Goal: Task Accomplishment & Management: Manage account settings

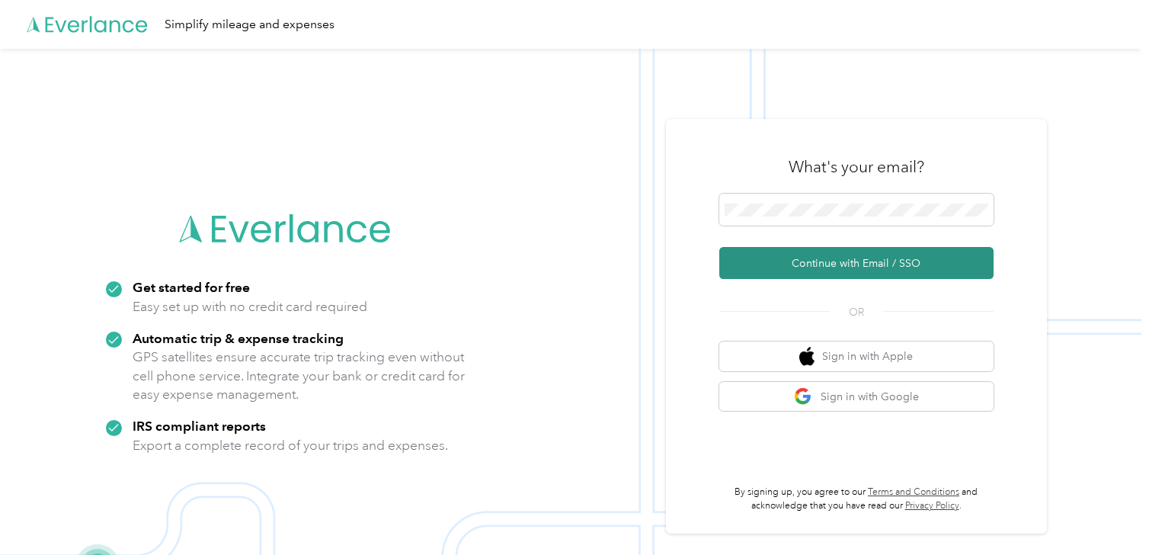
click at [813, 261] on button "Continue with Email / SSO" at bounding box center [856, 263] width 274 height 32
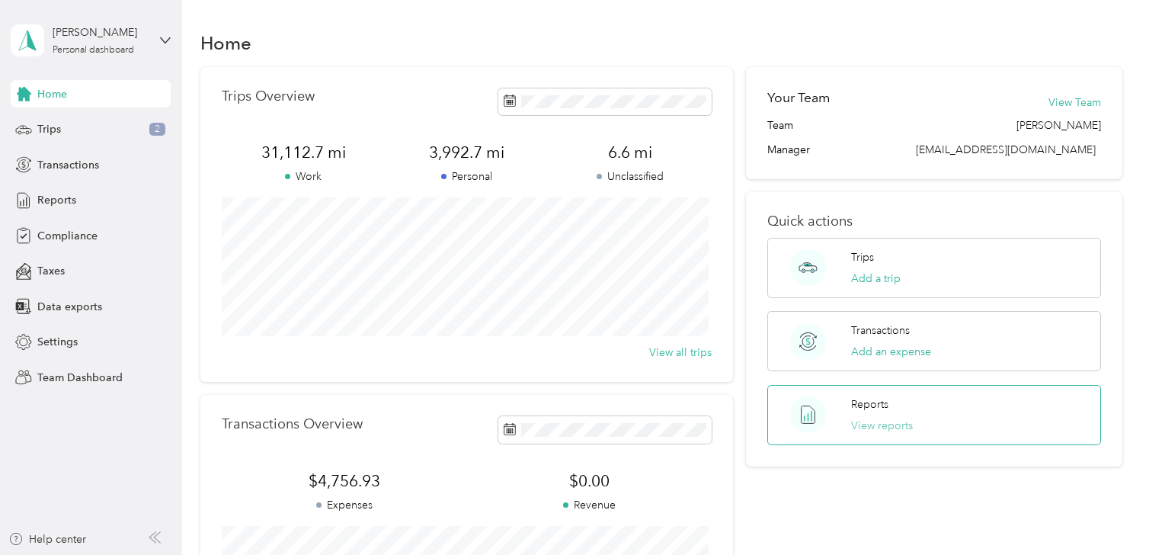
click at [882, 424] on button "View reports" at bounding box center [882, 426] width 62 height 16
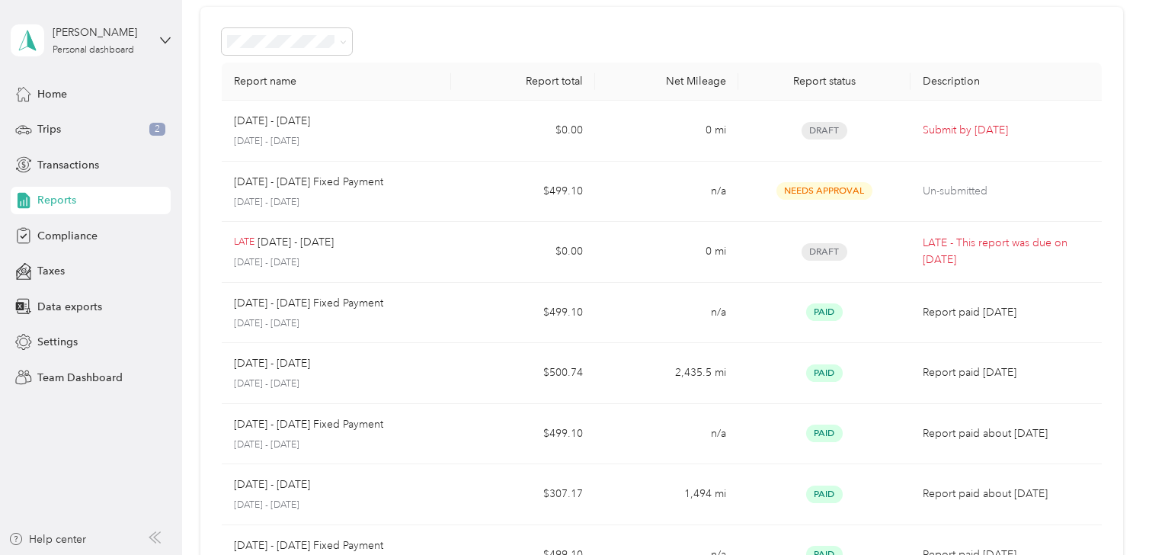
scroll to position [5, 0]
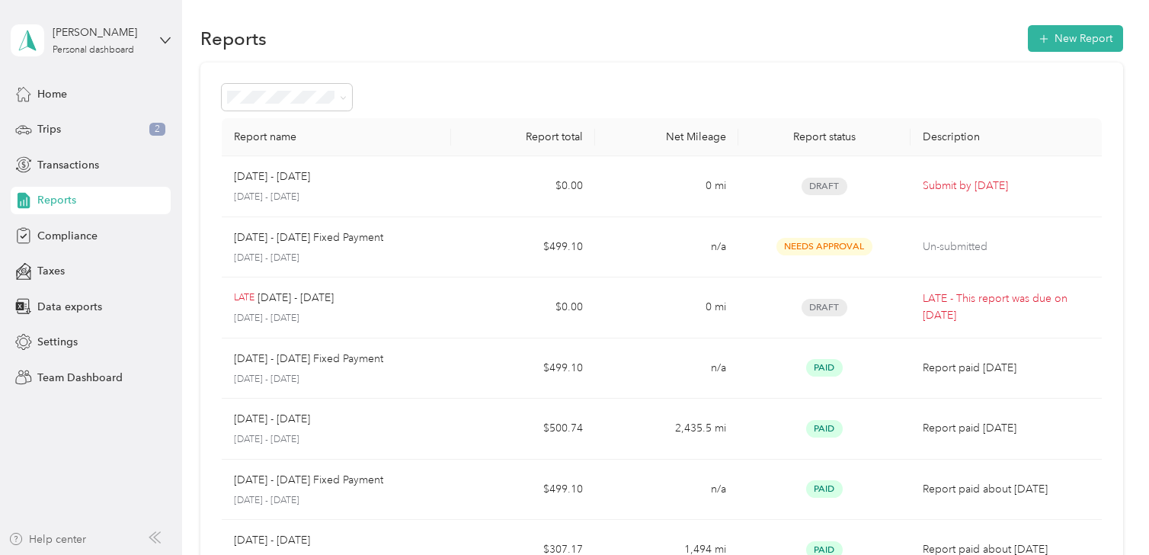
click at [59, 536] on div "Help center" at bounding box center [47, 539] width 78 height 16
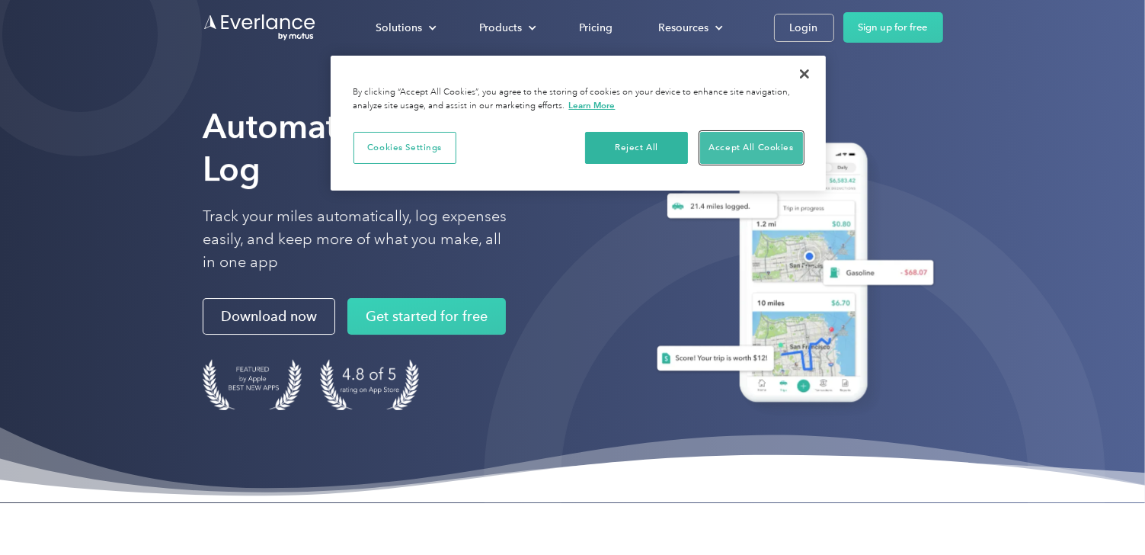
click at [735, 146] on button "Accept All Cookies" at bounding box center [751, 148] width 103 height 32
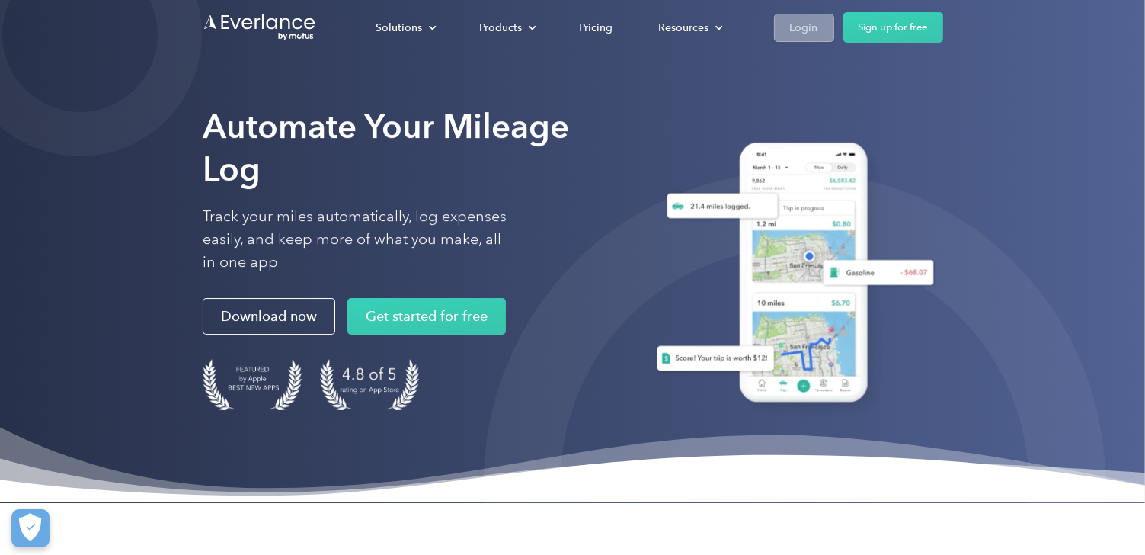
click at [811, 31] on div "Login" at bounding box center [804, 27] width 28 height 19
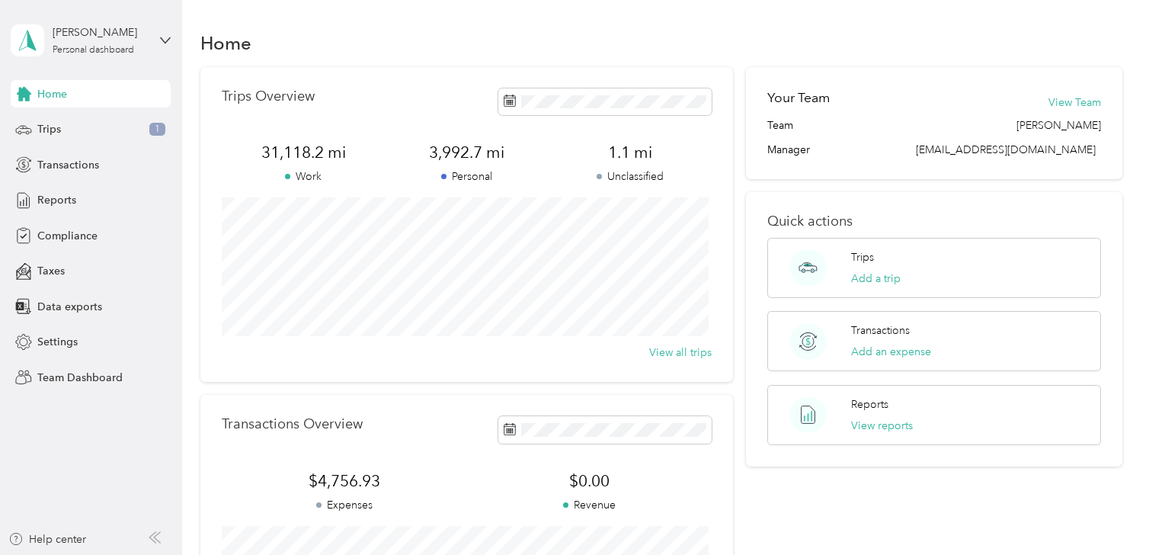
drag, startPoint x: 1146, startPoint y: 0, endPoint x: 789, endPoint y: 20, distance: 358.0
click at [789, 20] on div "Home Trips Overview 31,118.2 mi Work 3,992.7 mi Personal 1.1 mi Unclassified Vi…" at bounding box center [662, 380] width 960 height 761
click at [49, 127] on span "Trips" at bounding box center [49, 129] width 24 height 16
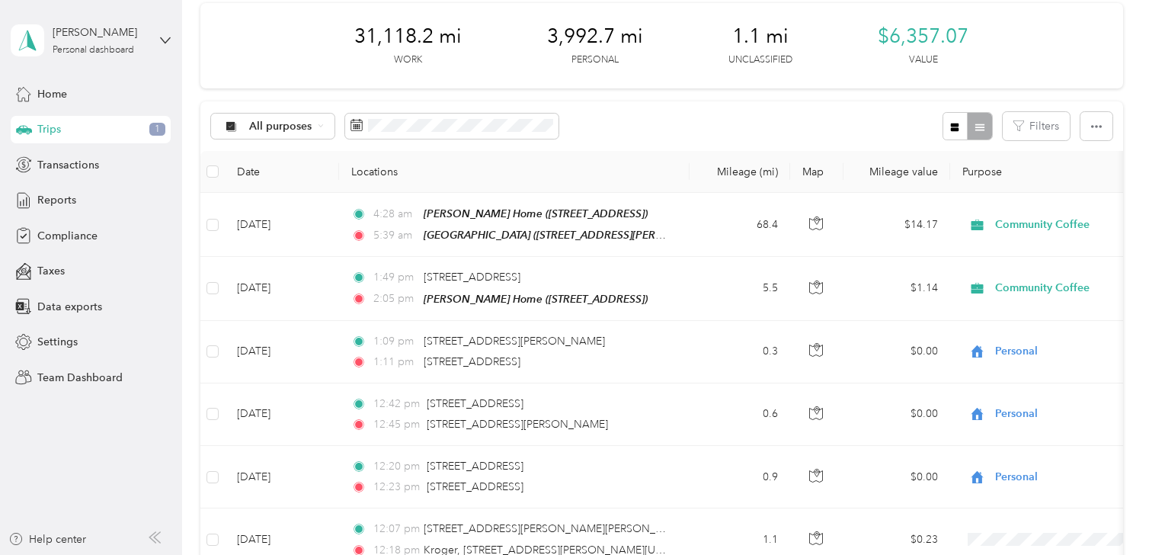
scroll to position [62, 0]
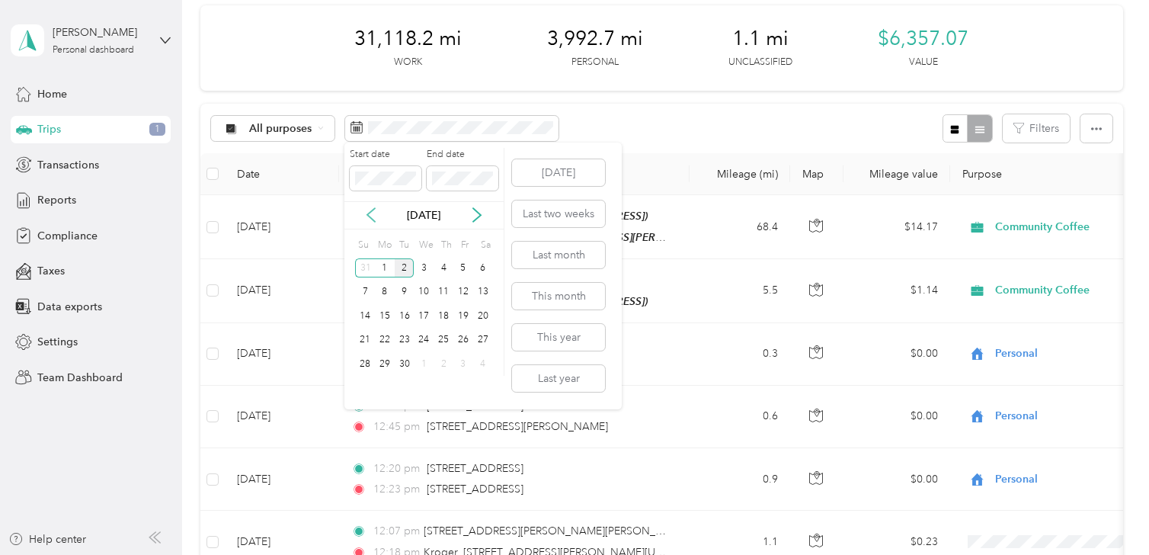
click at [369, 210] on icon at bounding box center [371, 214] width 15 height 15
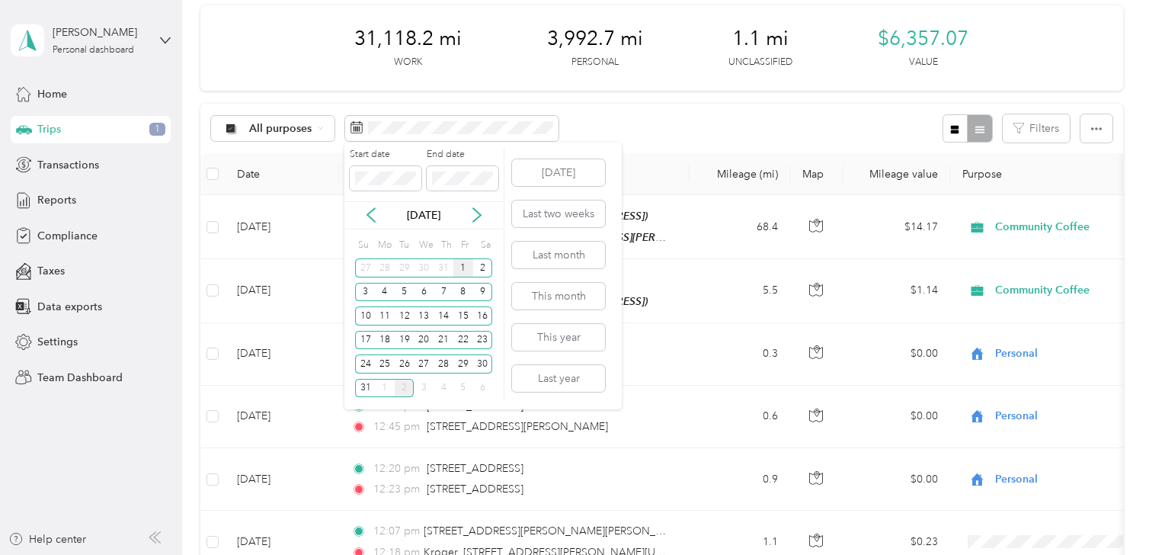
click at [463, 268] on div "1" at bounding box center [463, 267] width 20 height 19
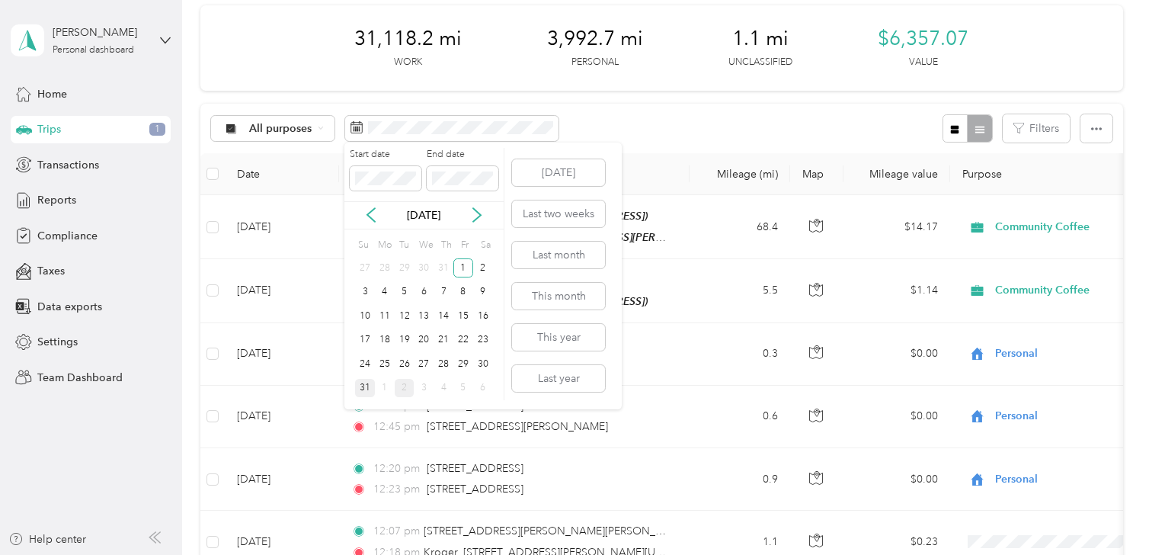
click at [366, 391] on div "31" at bounding box center [365, 388] width 20 height 19
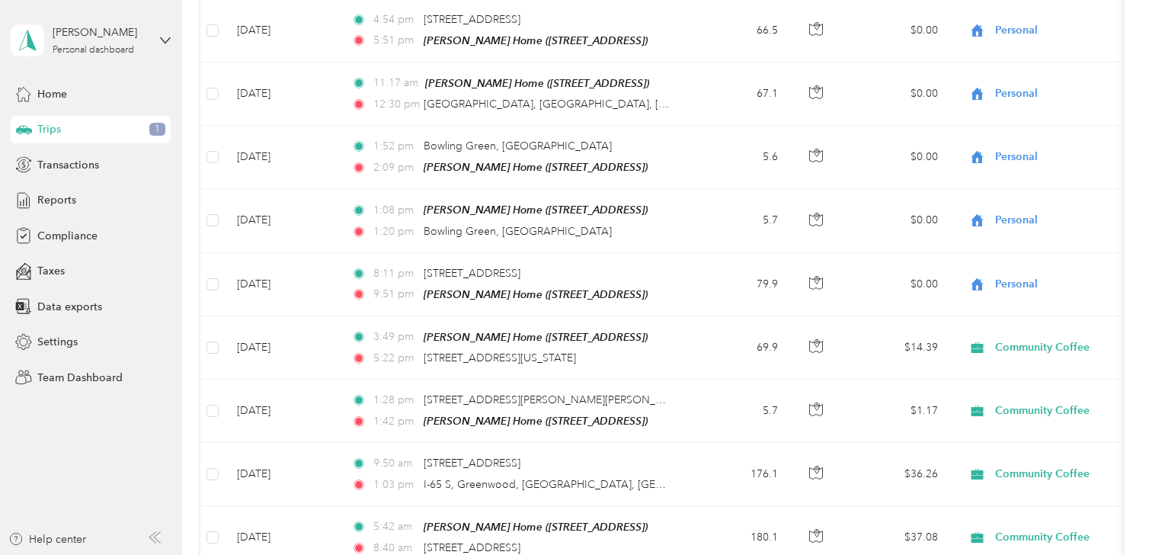
scroll to position [348, 0]
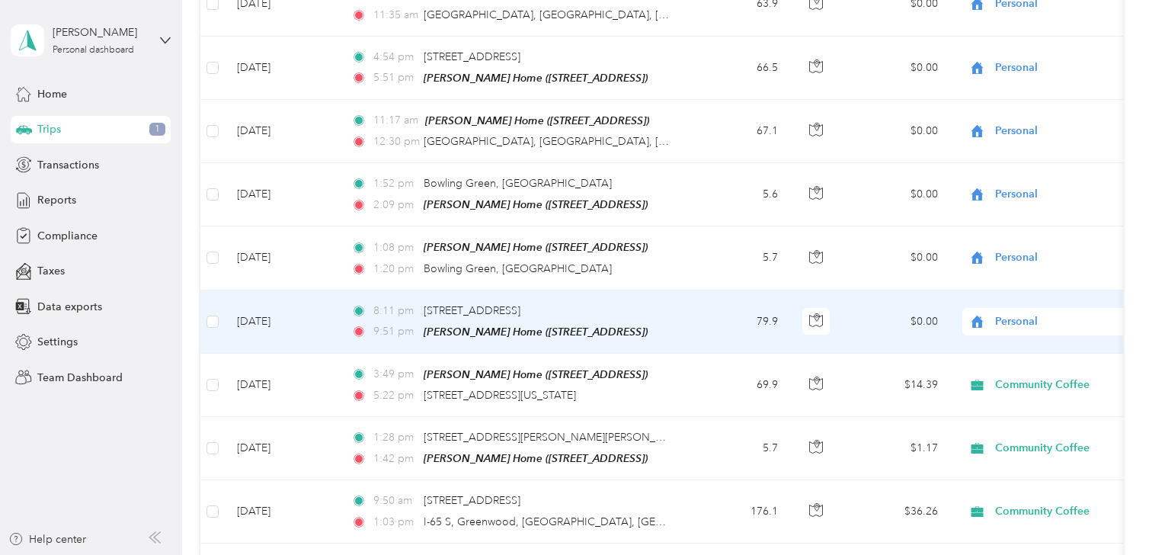
click at [328, 316] on td "Aug 28, 2025" at bounding box center [282, 321] width 114 height 63
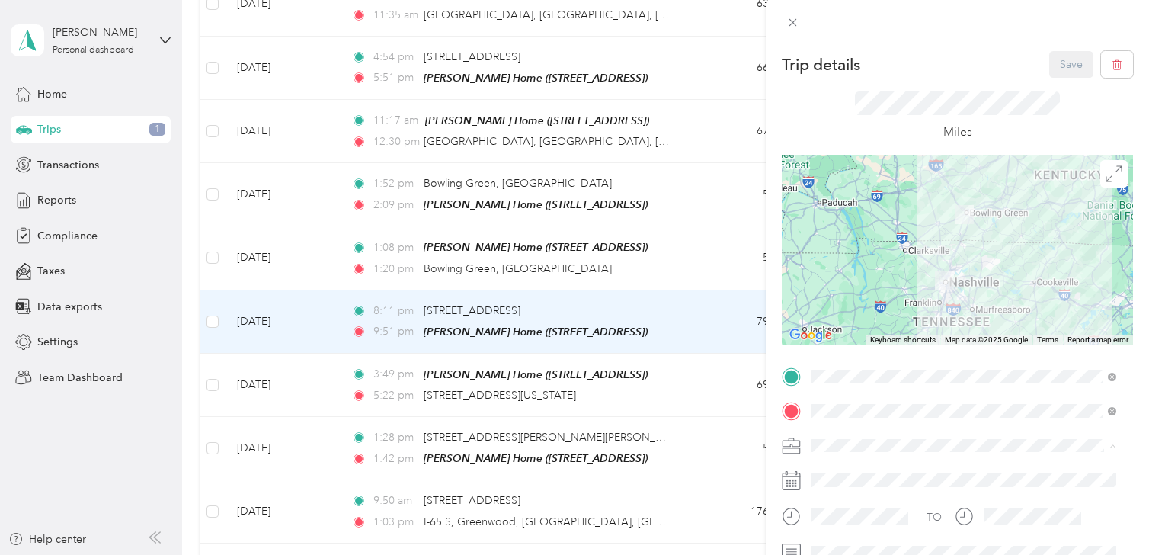
click at [846, 473] on span "Community Coffee" at bounding box center [862, 472] width 91 height 13
click at [1058, 66] on button "Save" at bounding box center [1071, 64] width 44 height 27
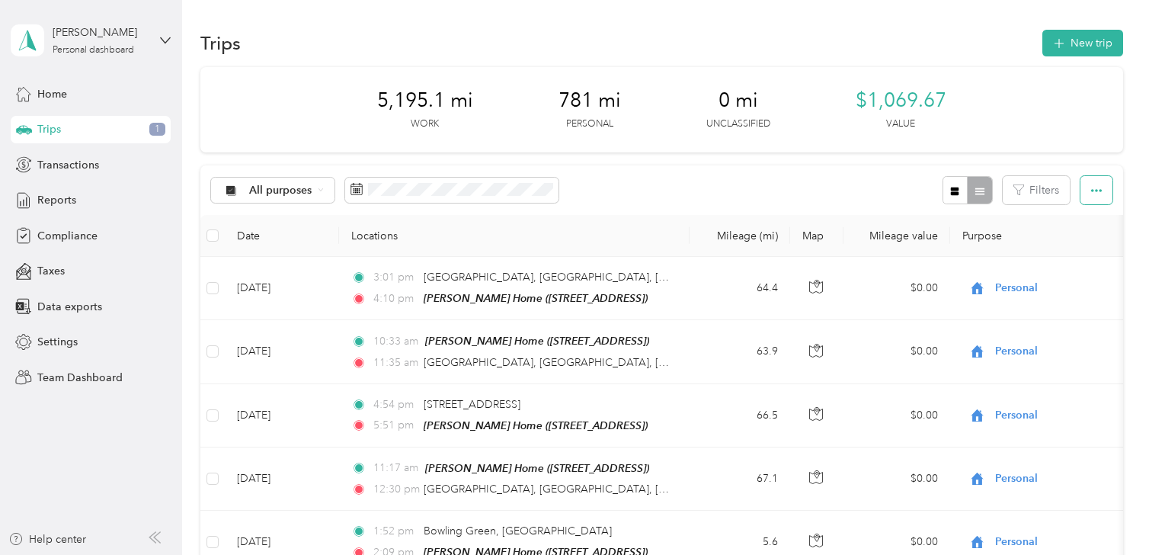
click at [1091, 191] on icon "button" at bounding box center [1096, 190] width 11 height 11
click at [1078, 247] on span "Export" at bounding box center [1071, 245] width 32 height 13
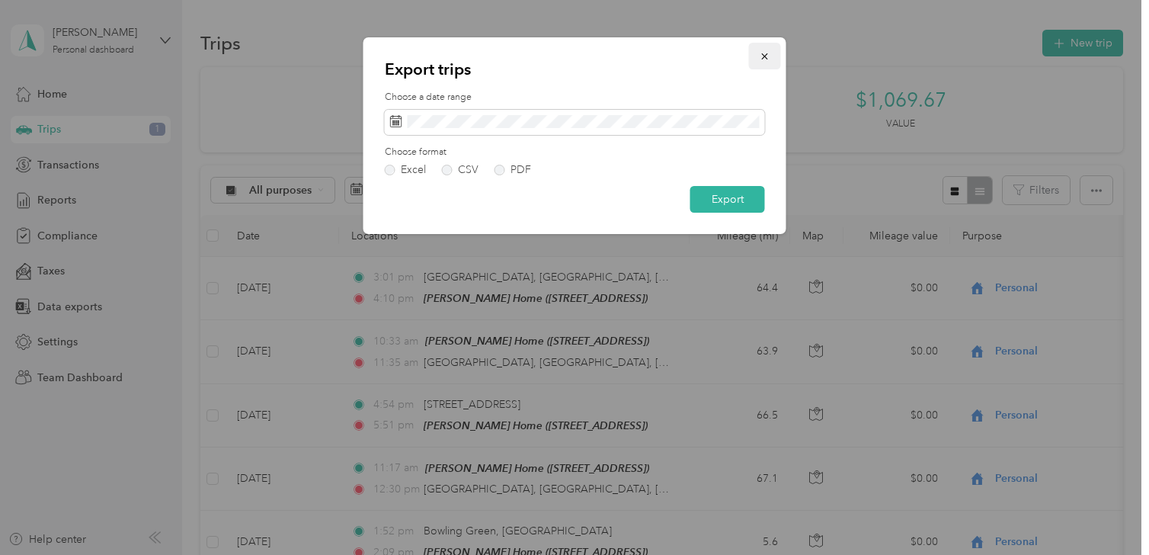
click at [760, 53] on icon "button" at bounding box center [765, 56] width 11 height 11
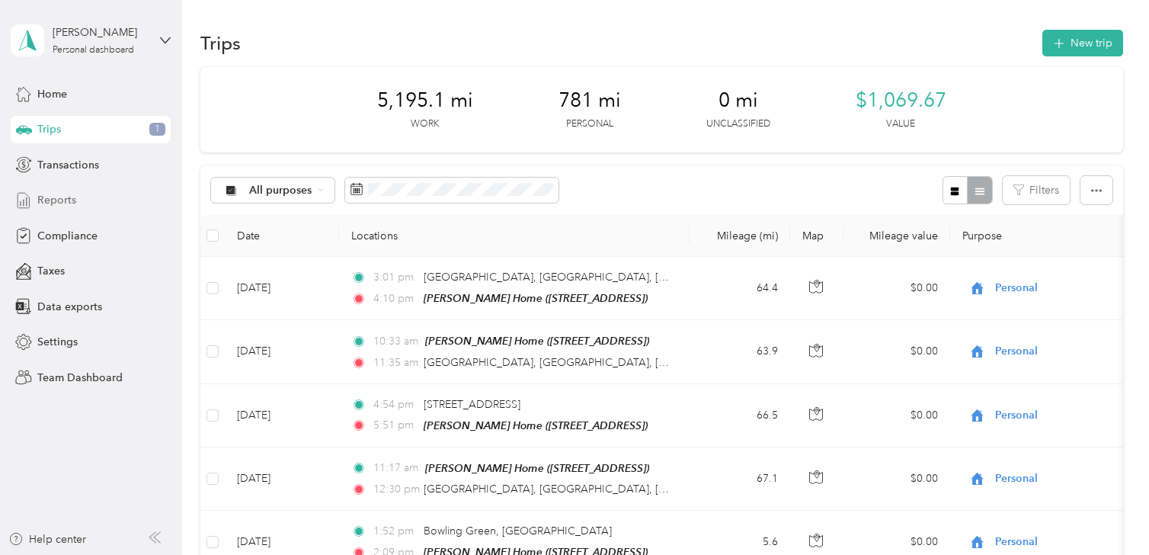
click at [55, 193] on span "Reports" at bounding box center [56, 200] width 39 height 16
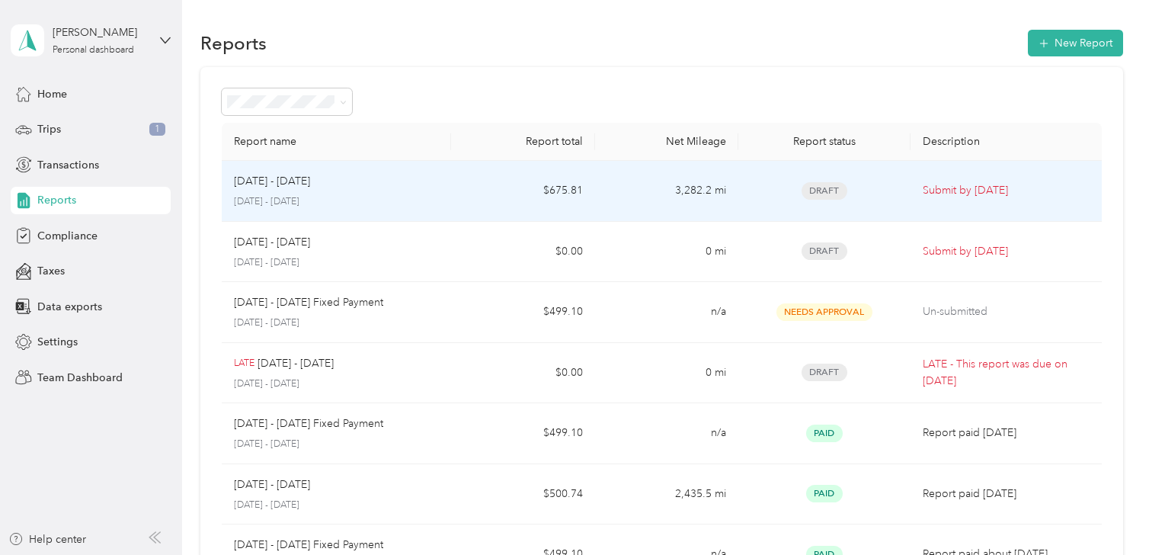
click at [368, 191] on div "Aug 1 - 31, 2025 August 1 - 31, 2025" at bounding box center [336, 191] width 205 height 36
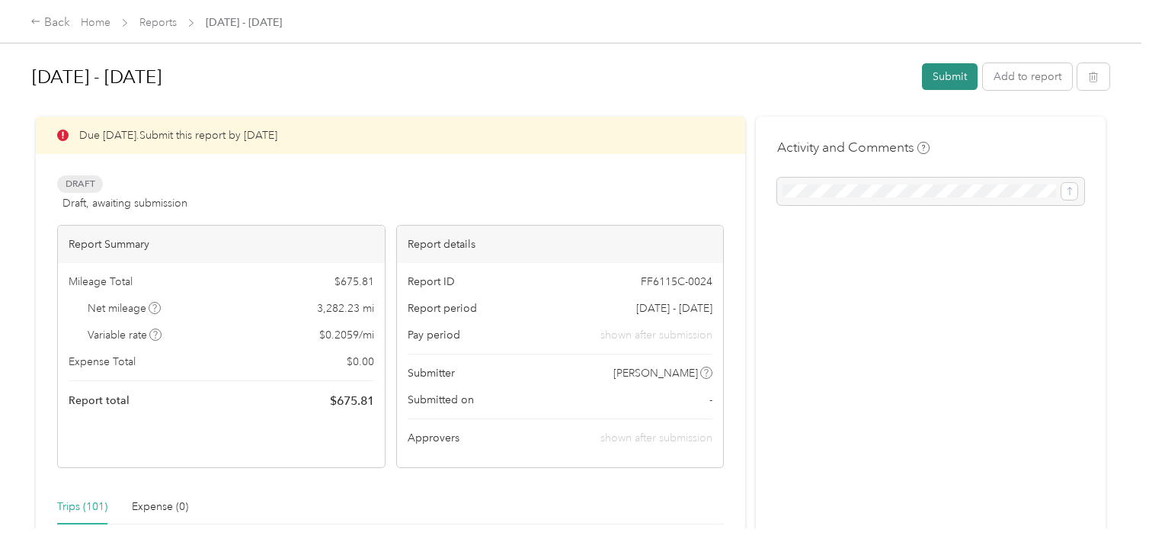
click at [949, 74] on button "Submit" at bounding box center [950, 76] width 56 height 27
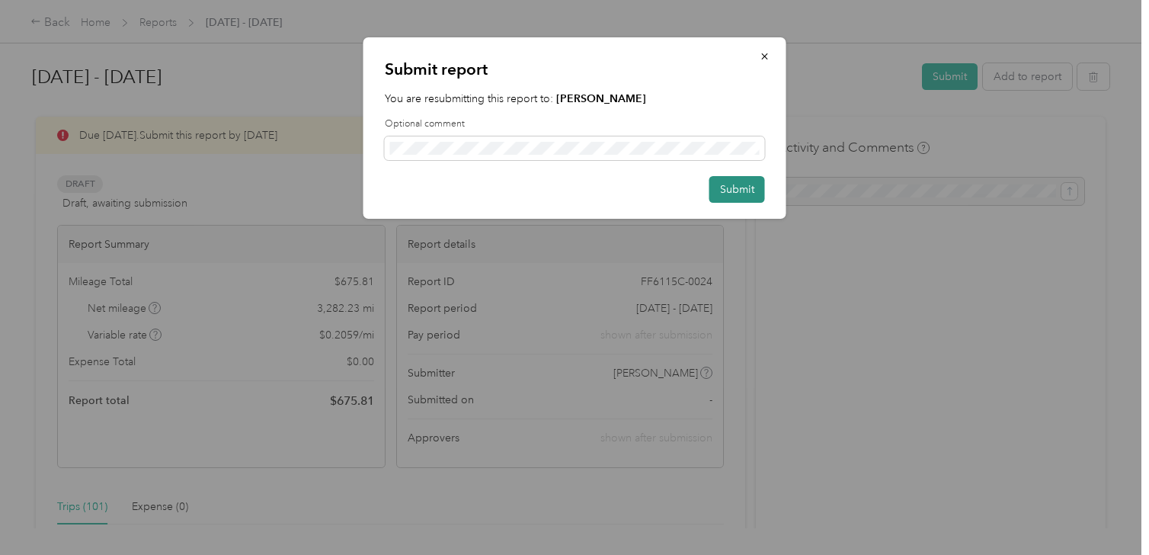
click at [738, 188] on button "Submit" at bounding box center [738, 189] width 56 height 27
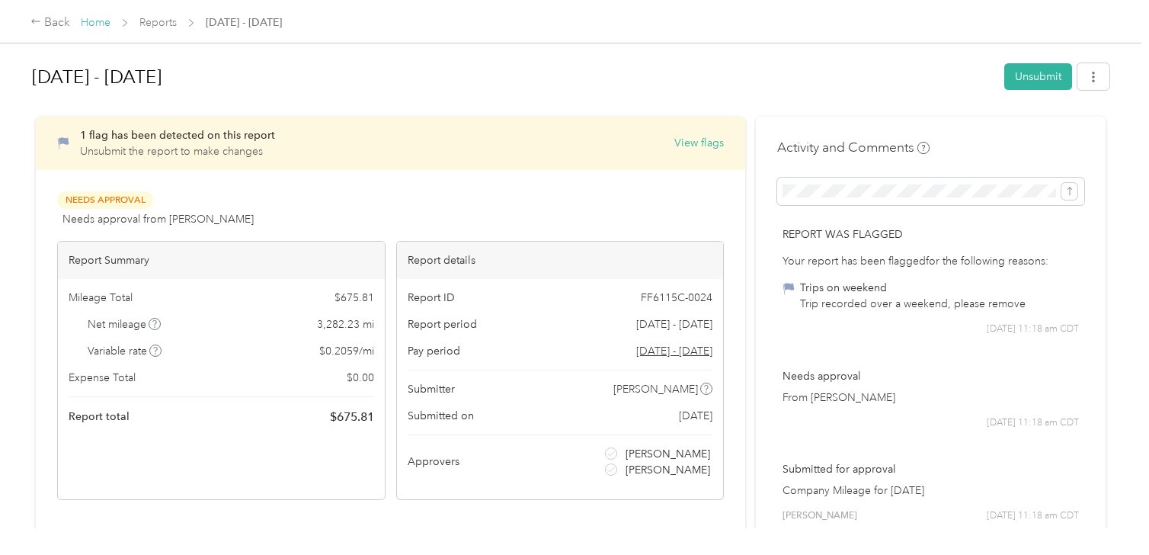
click at [98, 21] on link "Home" at bounding box center [96, 22] width 30 height 13
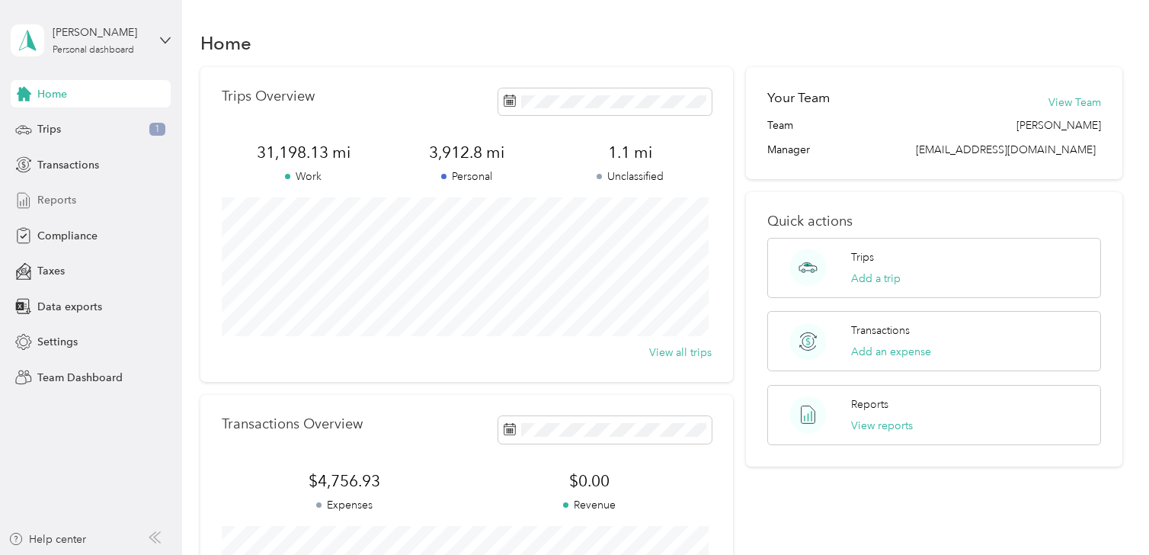
click at [61, 203] on span "Reports" at bounding box center [56, 200] width 39 height 16
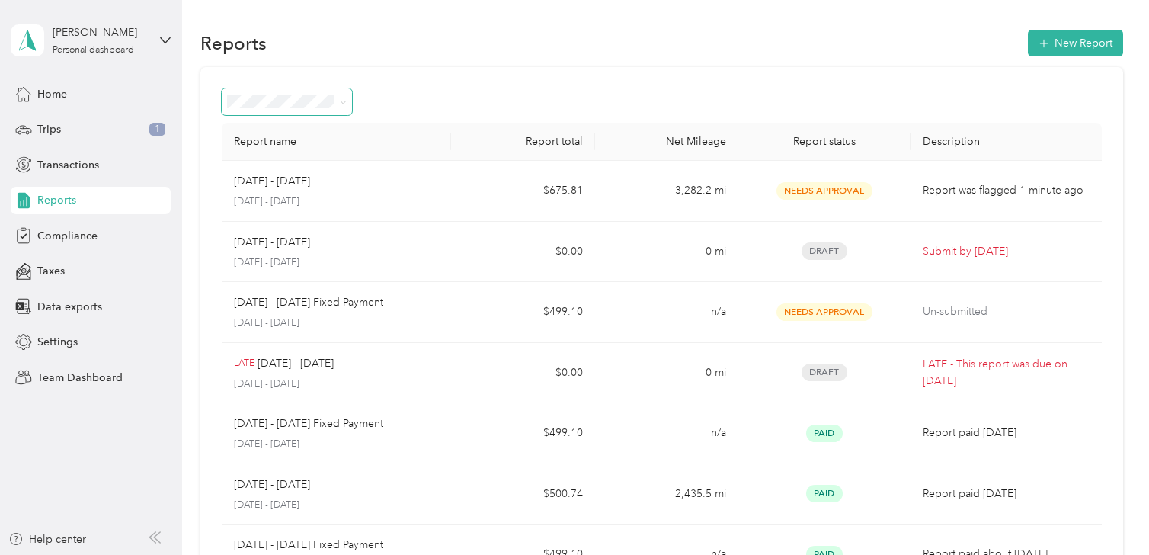
click at [344, 101] on icon at bounding box center [343, 102] width 5 height 3
click at [309, 180] on div "Needs approval" at bounding box center [286, 183] width 109 height 16
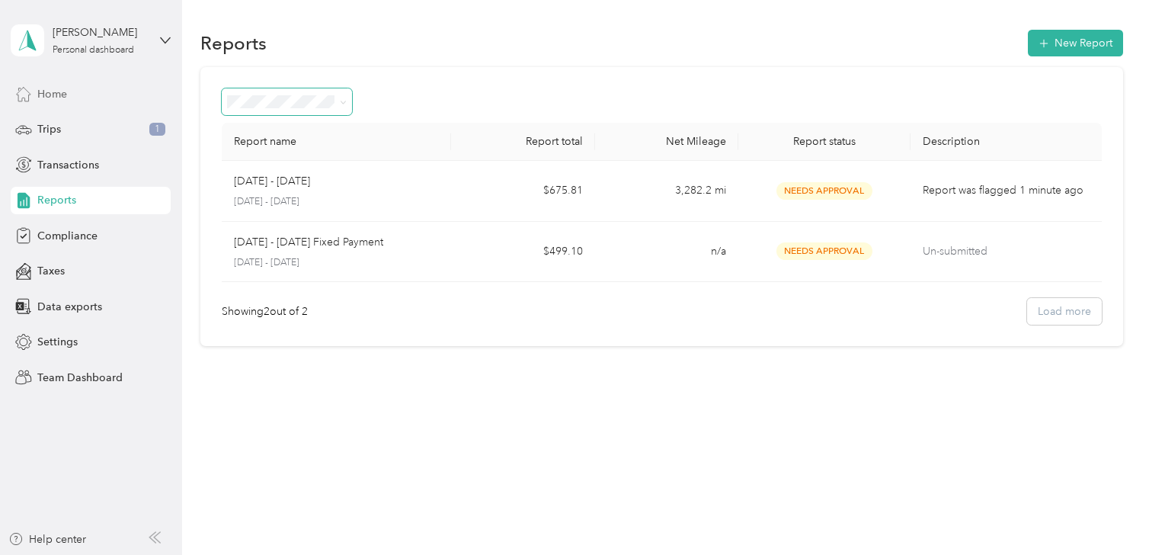
click at [77, 95] on div "Home" at bounding box center [91, 93] width 160 height 27
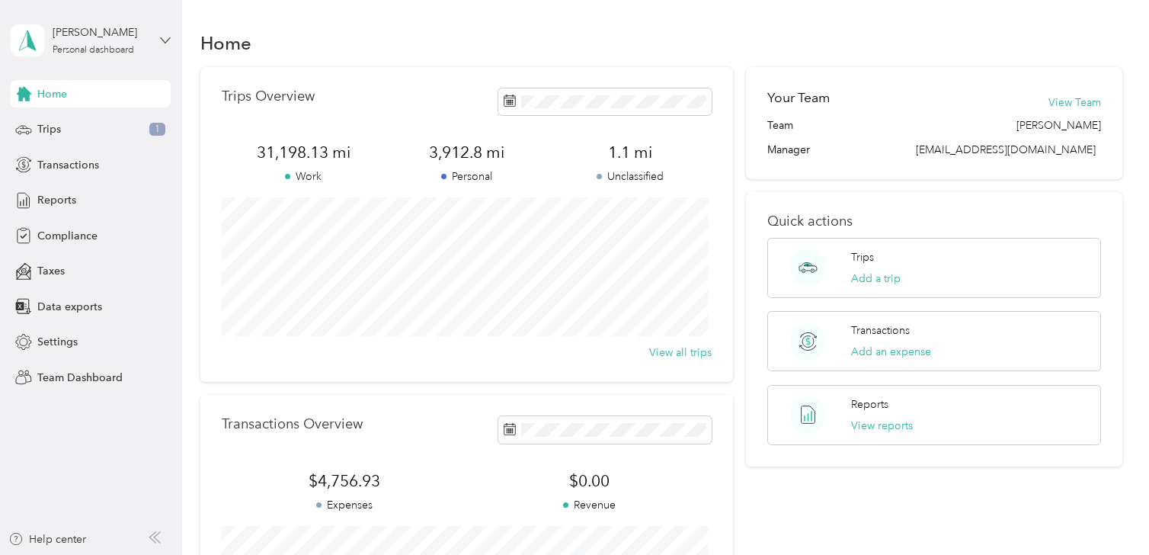
click at [166, 41] on icon at bounding box center [165, 39] width 9 height 5
click at [136, 129] on div "Team dashboard" at bounding box center [171, 125] width 300 height 27
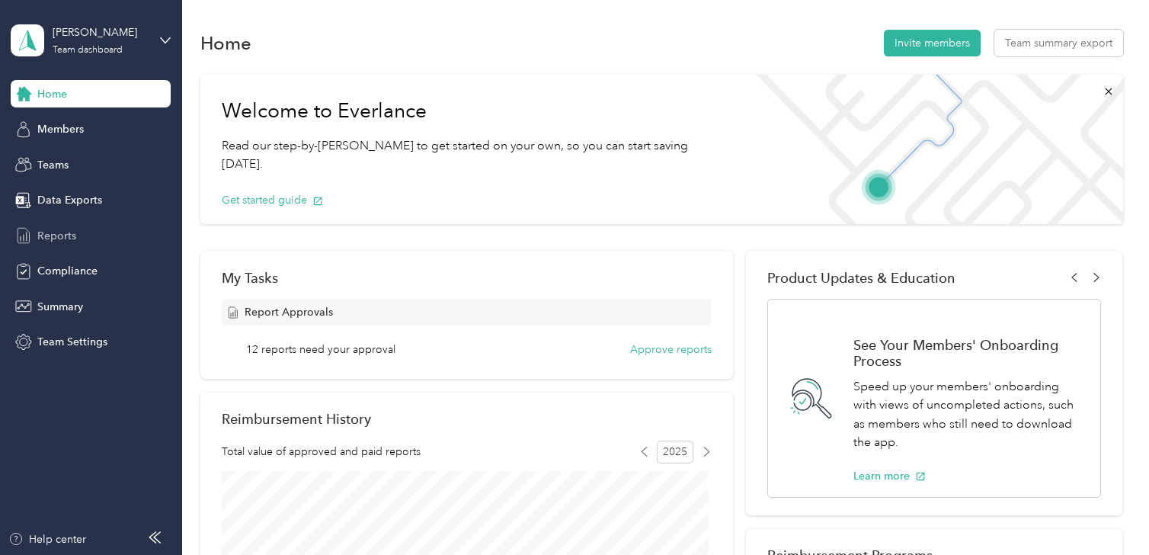
click at [61, 237] on span "Reports" at bounding box center [56, 236] width 39 height 16
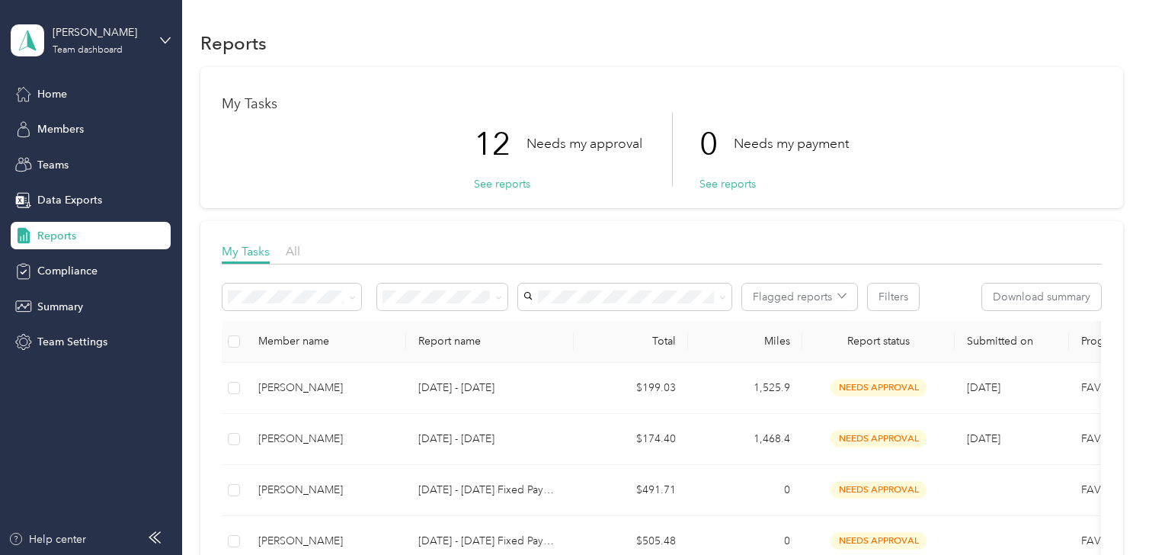
click at [569, 171] on div "12 Needs my approval" at bounding box center [558, 144] width 168 height 64
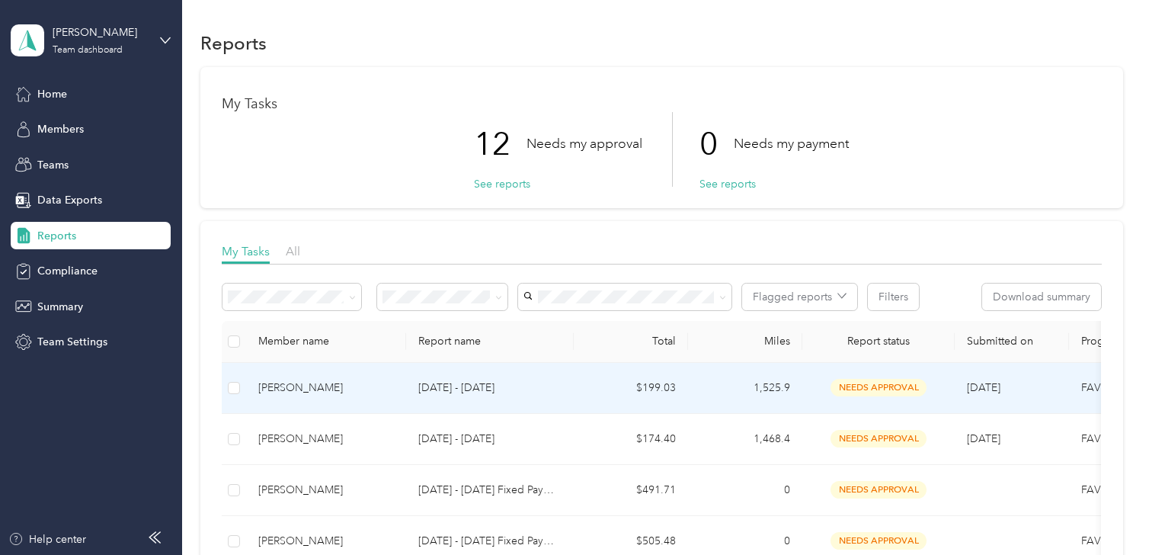
click at [581, 384] on td "$199.03" at bounding box center [631, 388] width 114 height 51
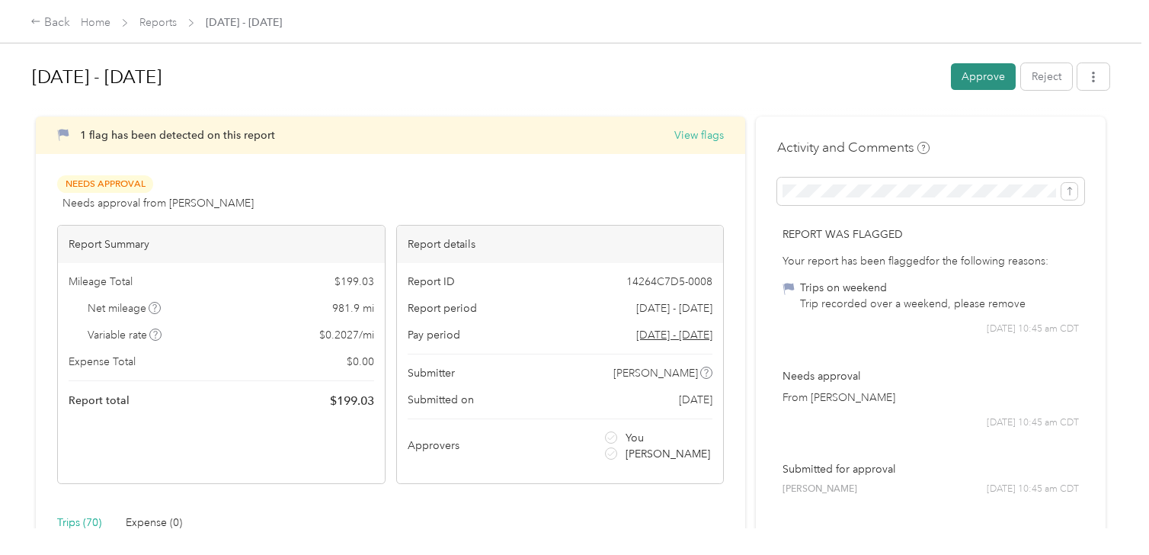
click at [977, 78] on button "Approve" at bounding box center [983, 76] width 65 height 27
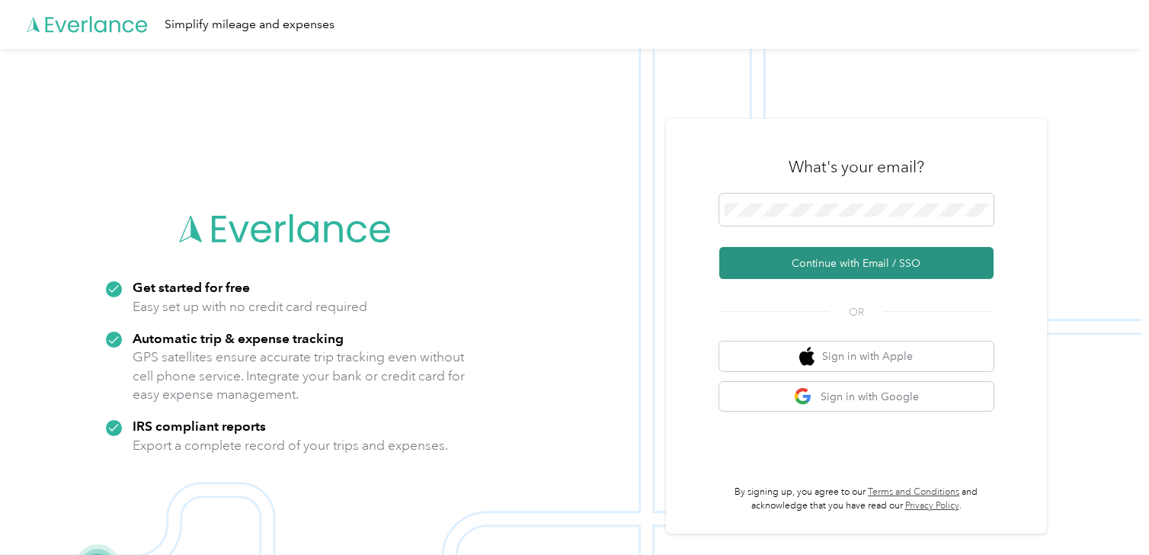
click at [820, 258] on button "Continue with Email / SSO" at bounding box center [856, 263] width 274 height 32
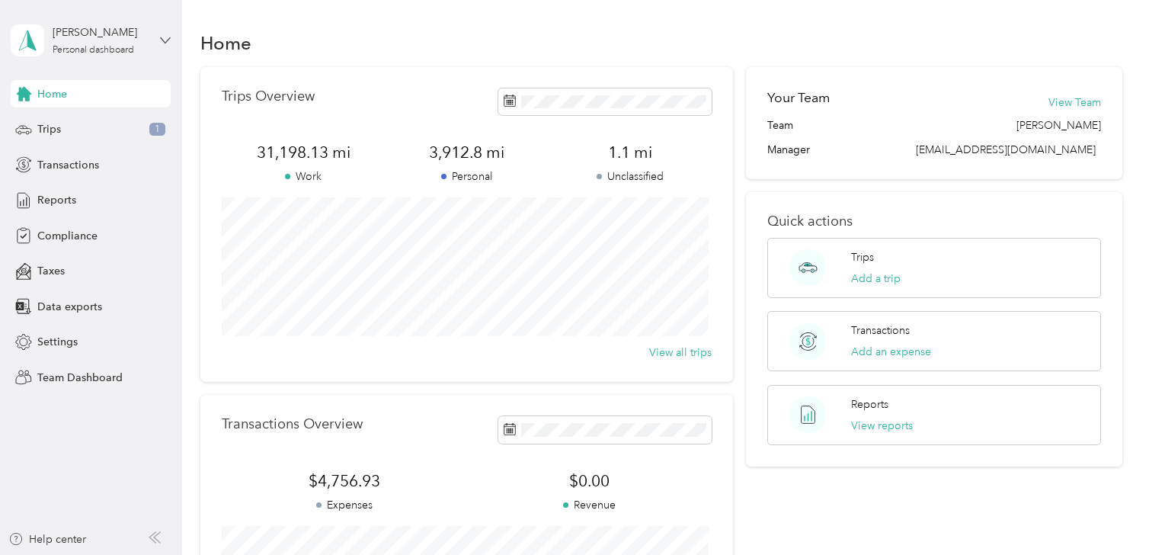
click at [167, 37] on icon at bounding box center [165, 40] width 11 height 11
click at [141, 124] on div "Team dashboard" at bounding box center [171, 125] width 300 height 27
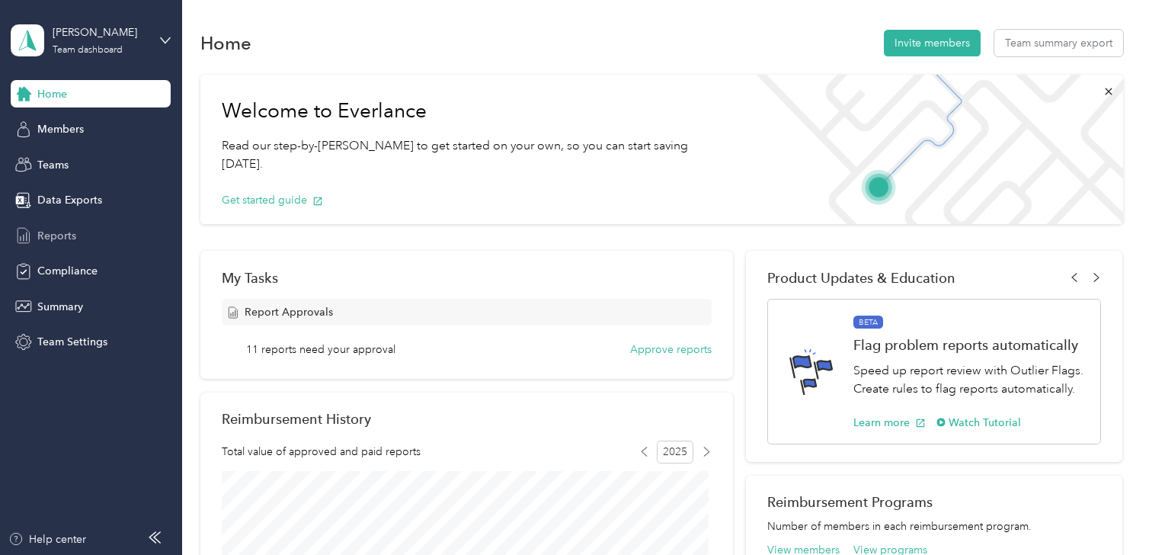
click at [57, 229] on span "Reports" at bounding box center [56, 236] width 39 height 16
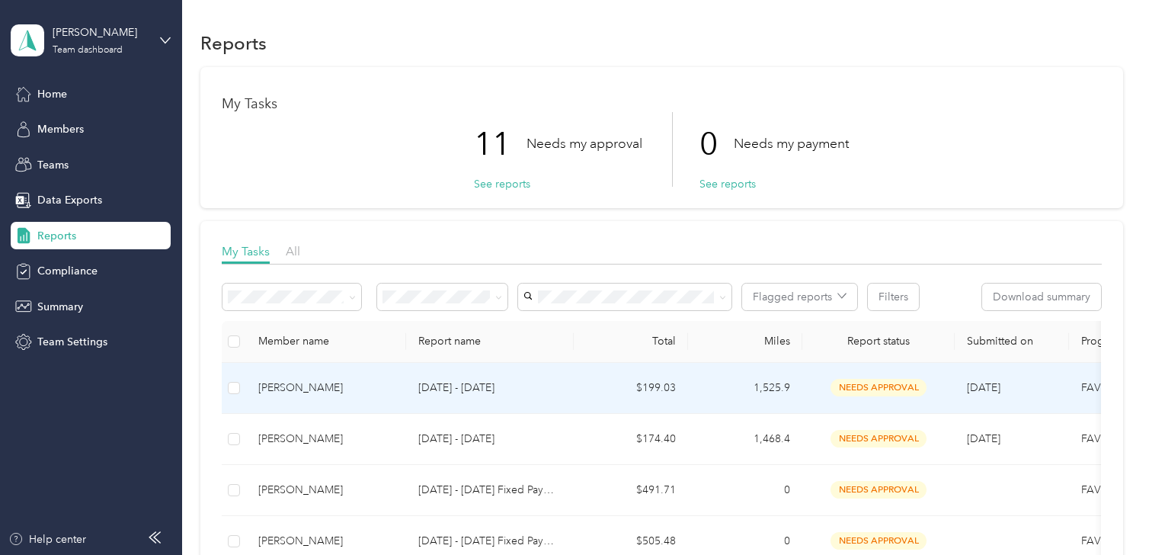
click at [386, 383] on div "[PERSON_NAME]" at bounding box center [326, 388] width 136 height 17
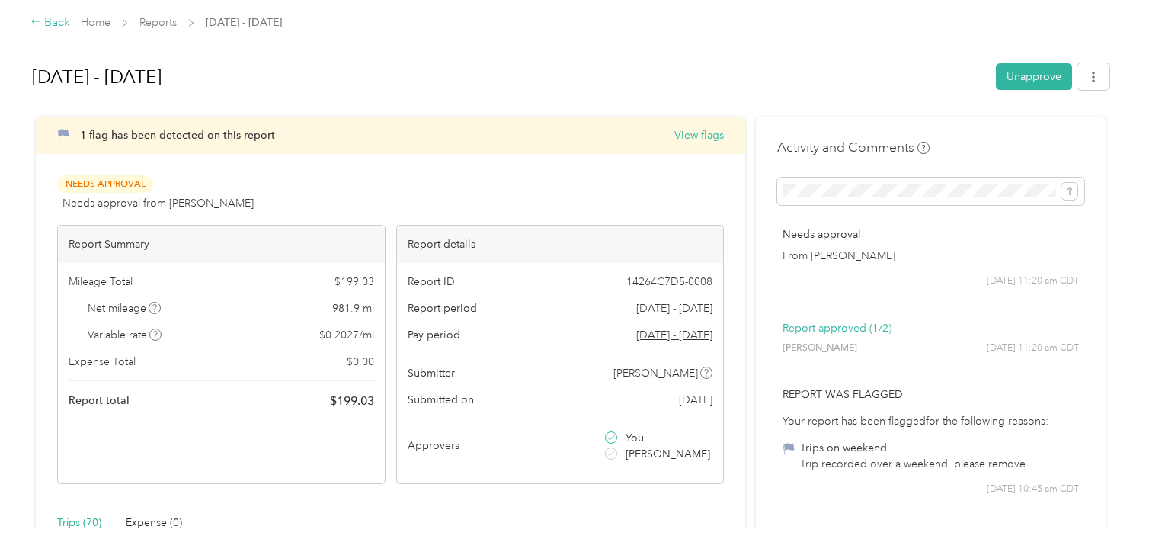
click at [50, 19] on div "Back" at bounding box center [50, 23] width 40 height 18
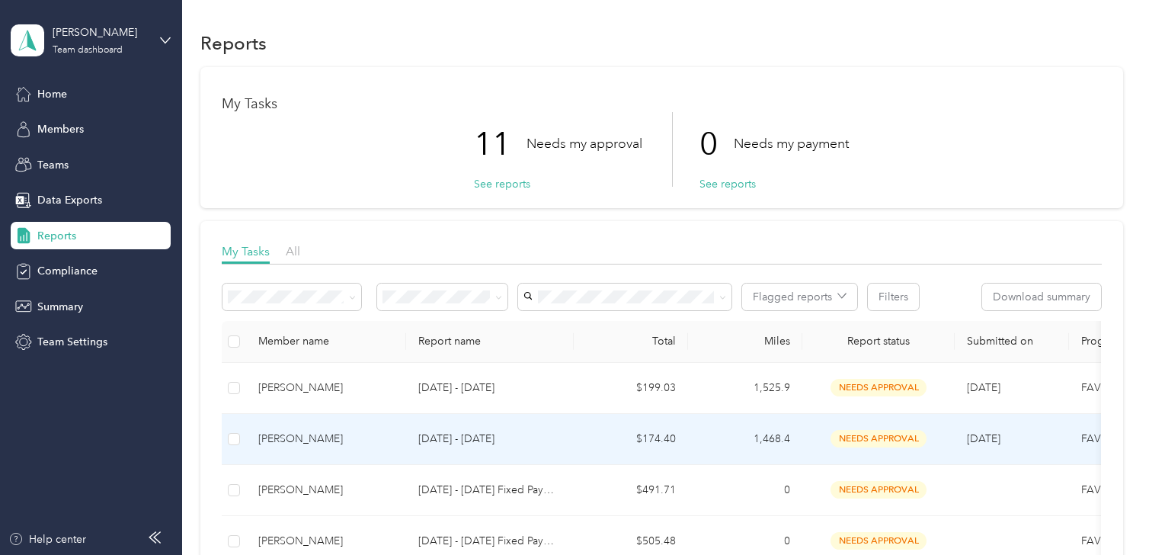
click at [375, 444] on div "Anthony T. Walker" at bounding box center [326, 439] width 136 height 17
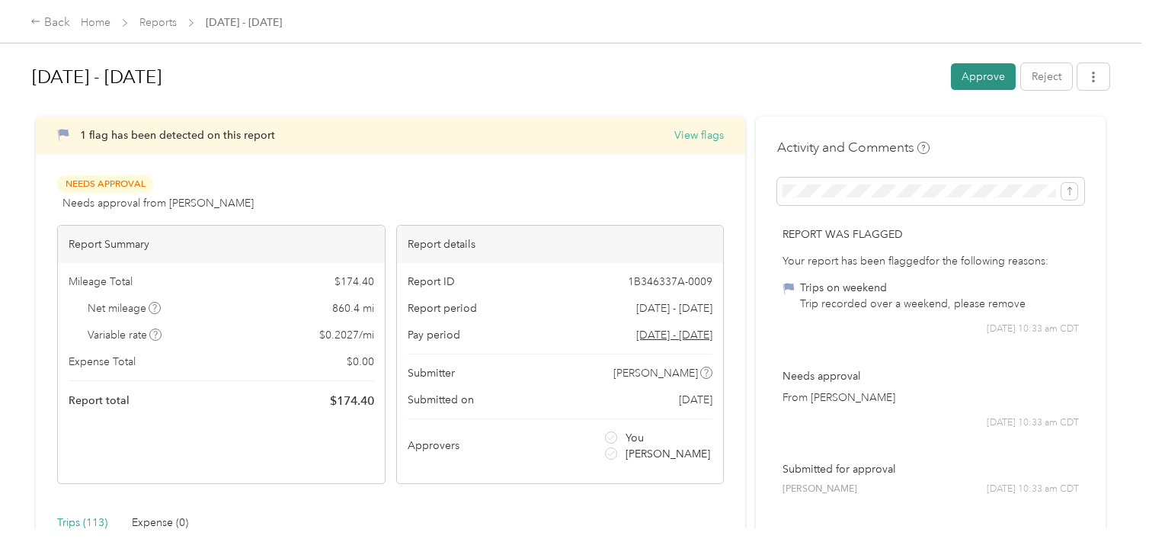
click at [980, 82] on button "Approve" at bounding box center [983, 76] width 65 height 27
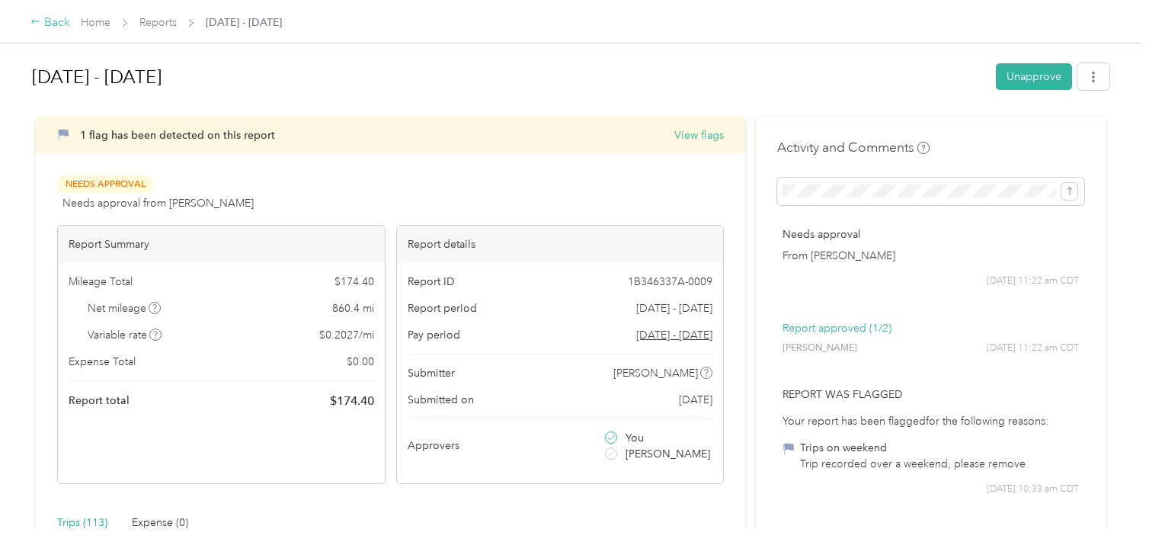
click at [55, 24] on div "Back" at bounding box center [50, 23] width 40 height 18
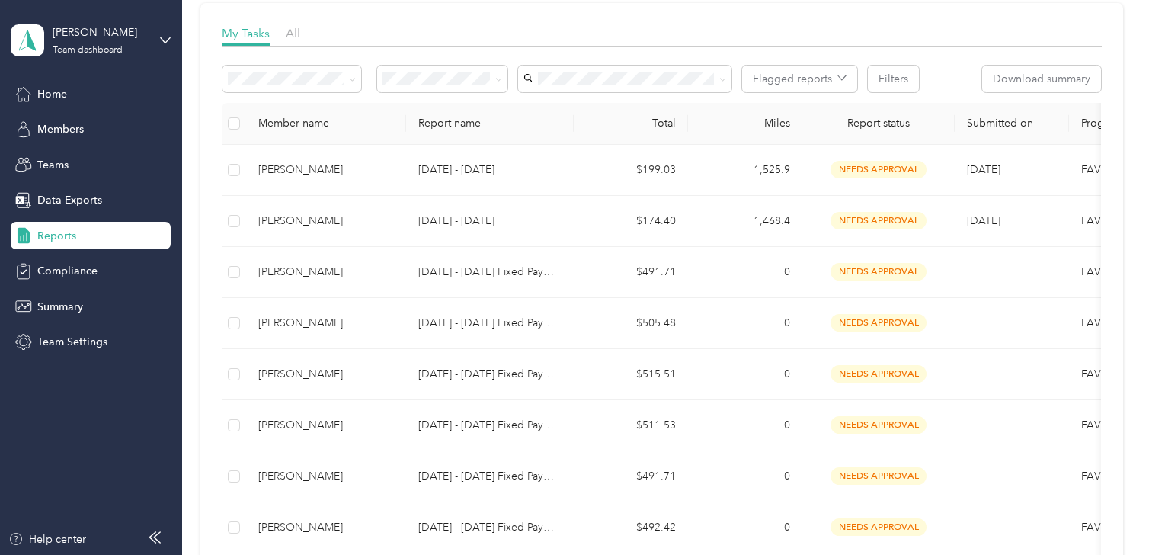
scroll to position [220, 0]
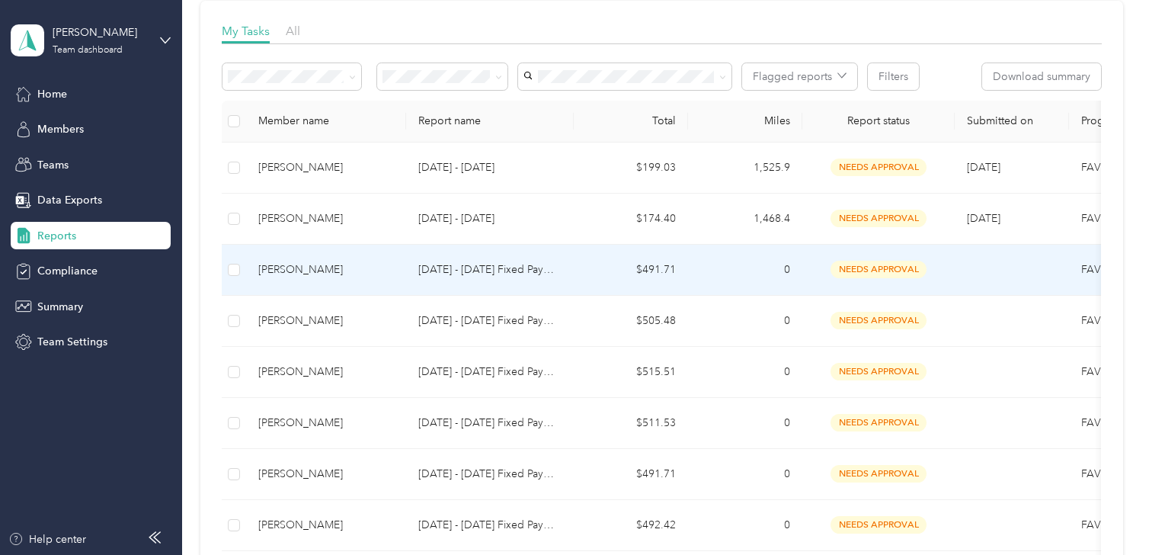
click at [717, 264] on td "0" at bounding box center [745, 270] width 114 height 51
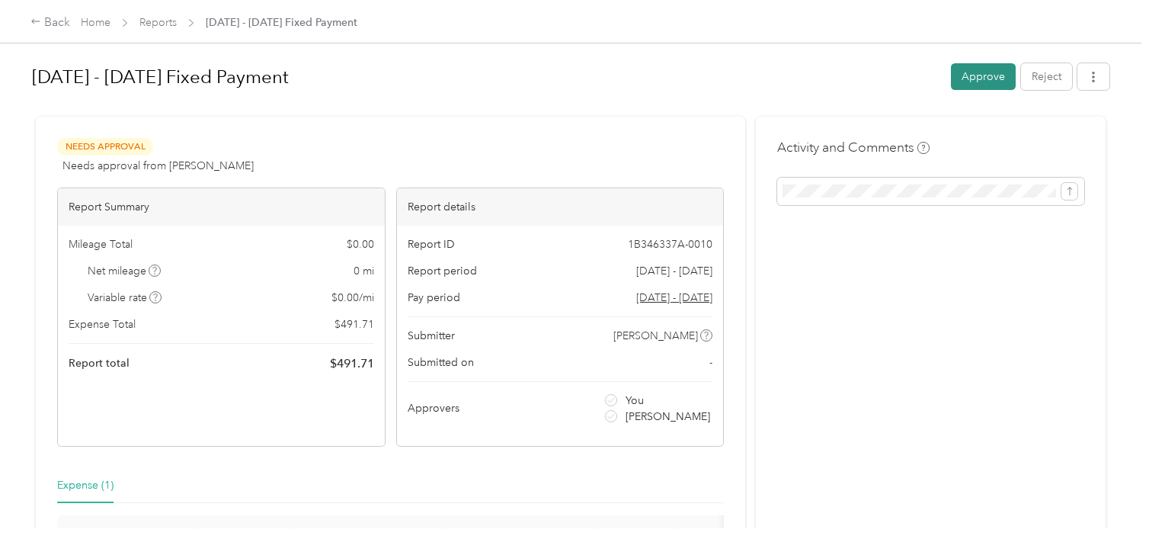
click at [972, 78] on button "Approve" at bounding box center [983, 76] width 65 height 27
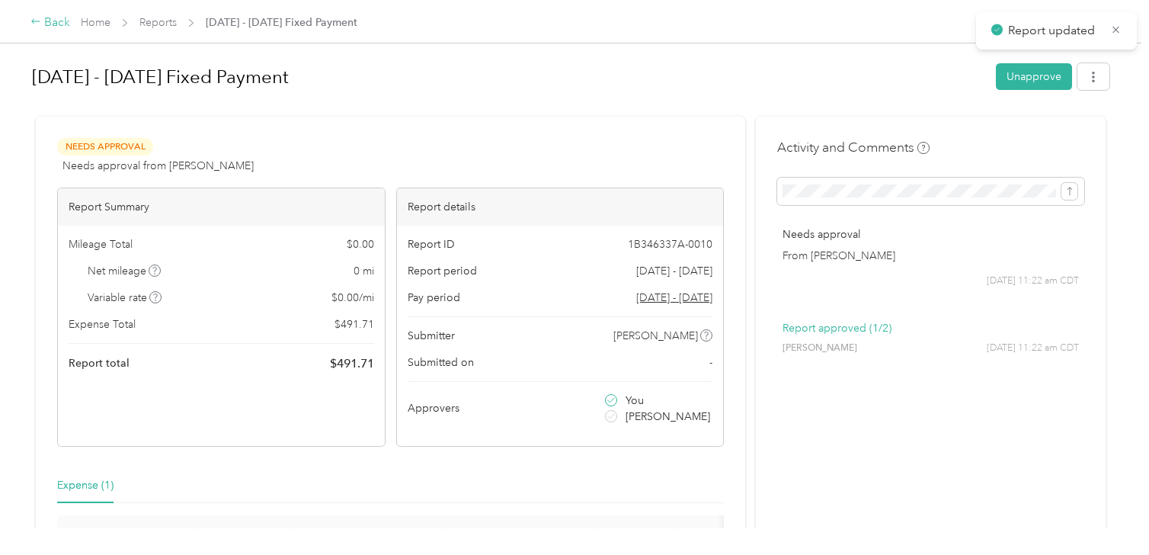
click at [46, 24] on div "Back" at bounding box center [50, 23] width 40 height 18
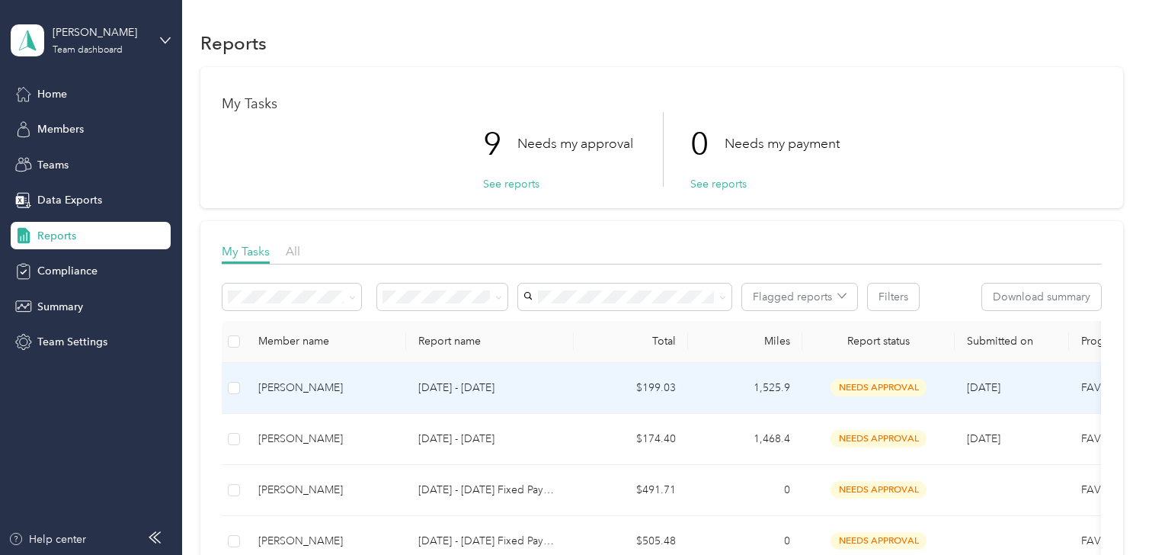
click at [590, 386] on td "$199.03" at bounding box center [631, 388] width 114 height 51
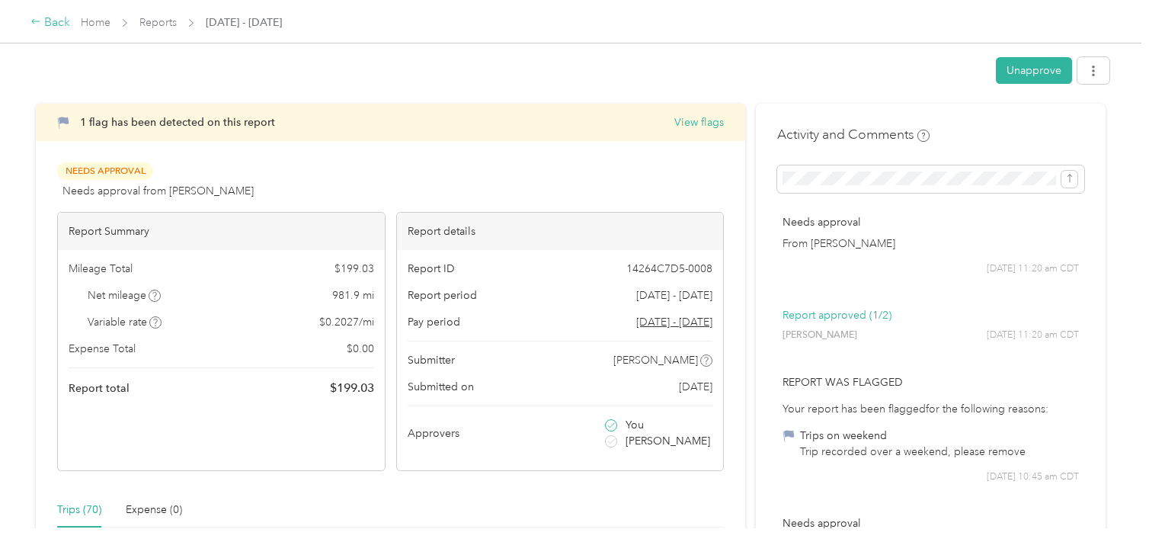
click at [53, 23] on div "Back" at bounding box center [50, 23] width 40 height 18
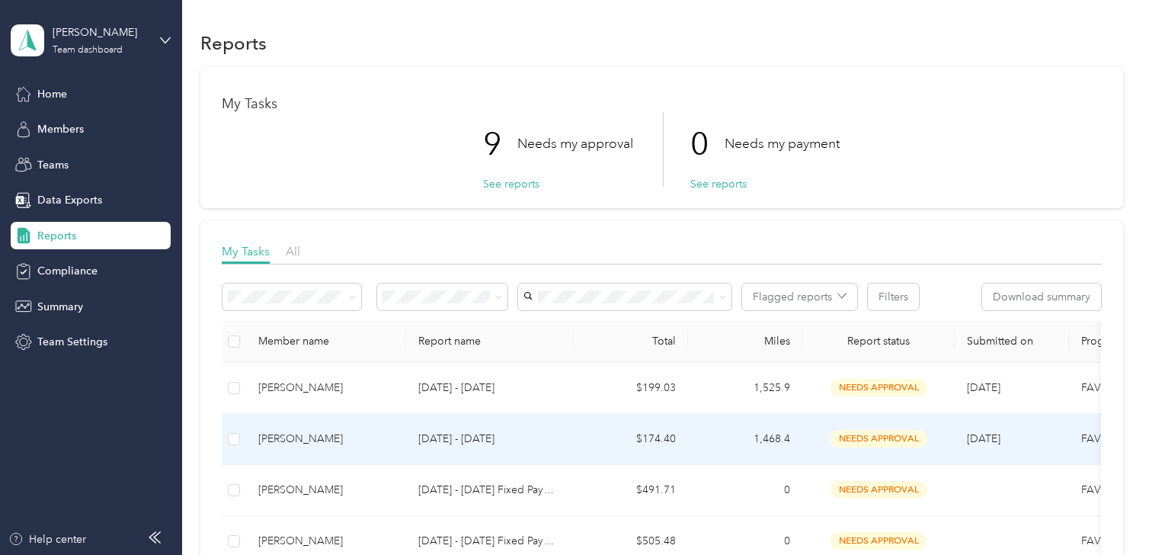
click at [585, 433] on td "$174.40" at bounding box center [631, 439] width 114 height 51
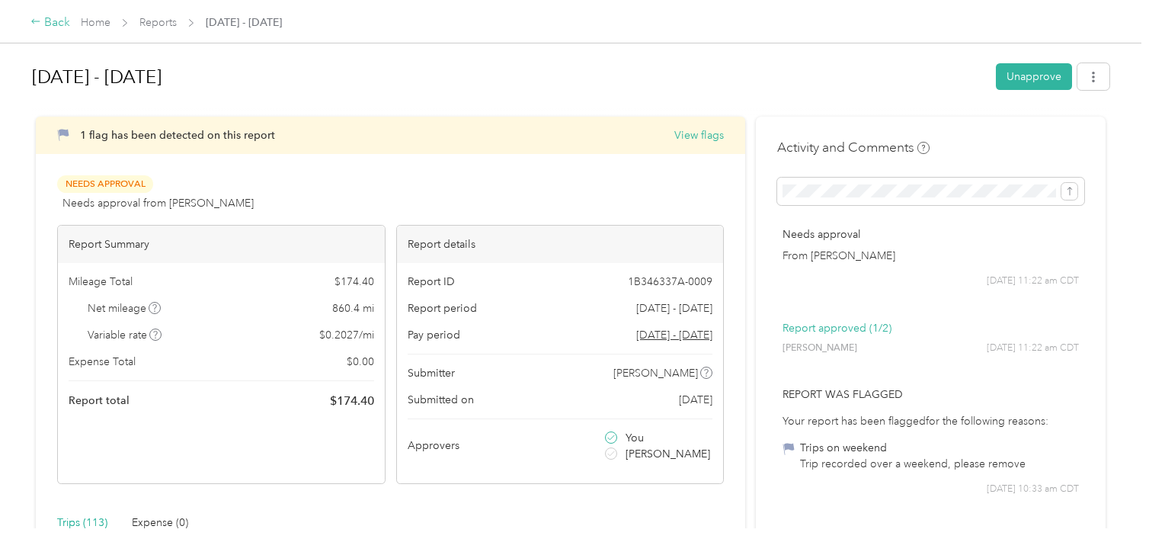
click at [44, 23] on div "Back" at bounding box center [50, 23] width 40 height 18
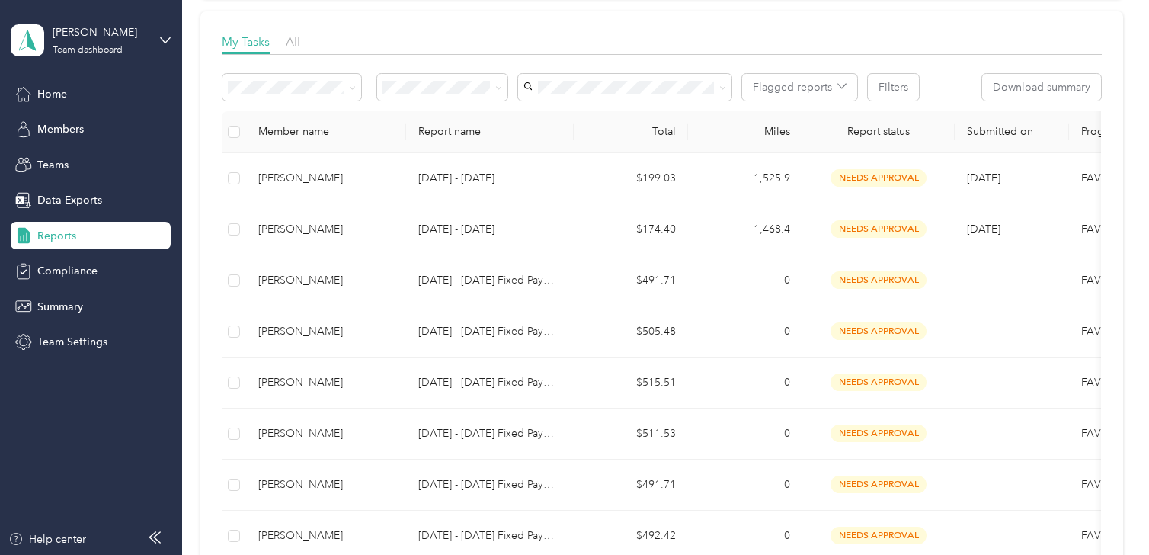
scroll to position [223, 0]
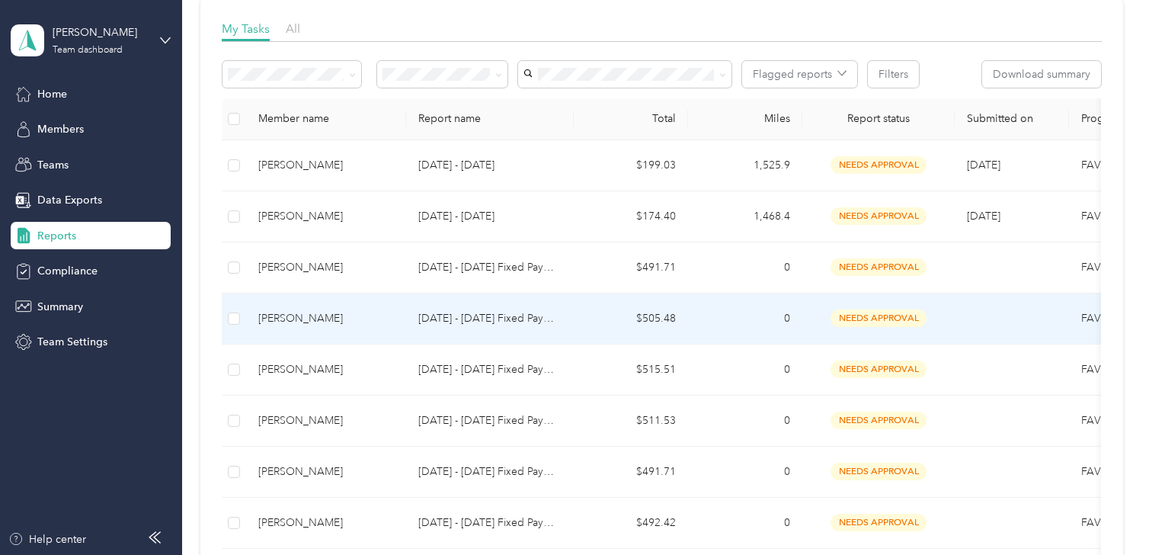
click at [721, 325] on td "0" at bounding box center [745, 318] width 114 height 51
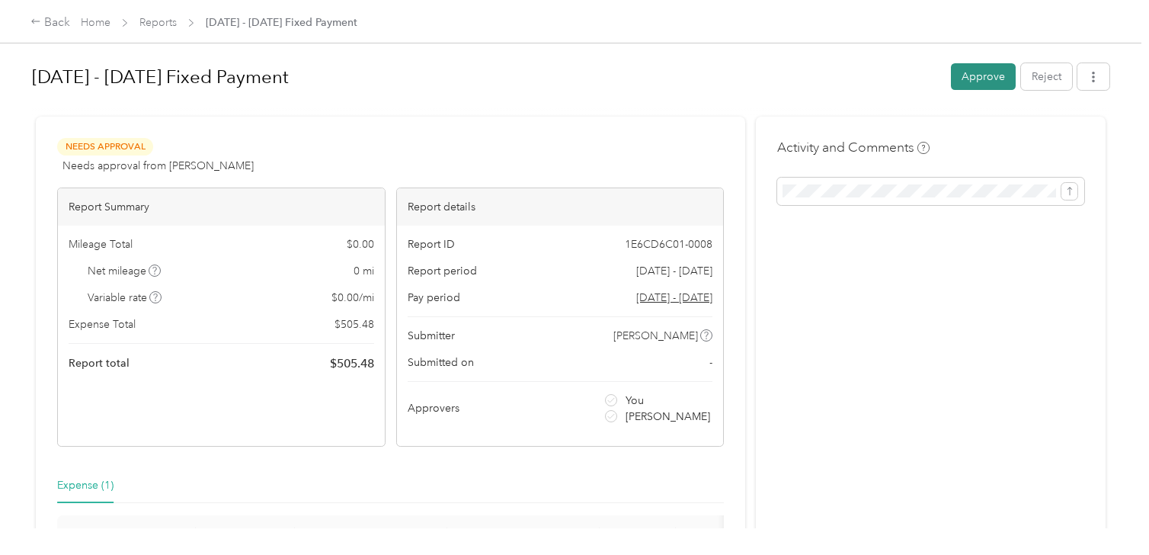
click at [976, 77] on button "Approve" at bounding box center [983, 76] width 65 height 27
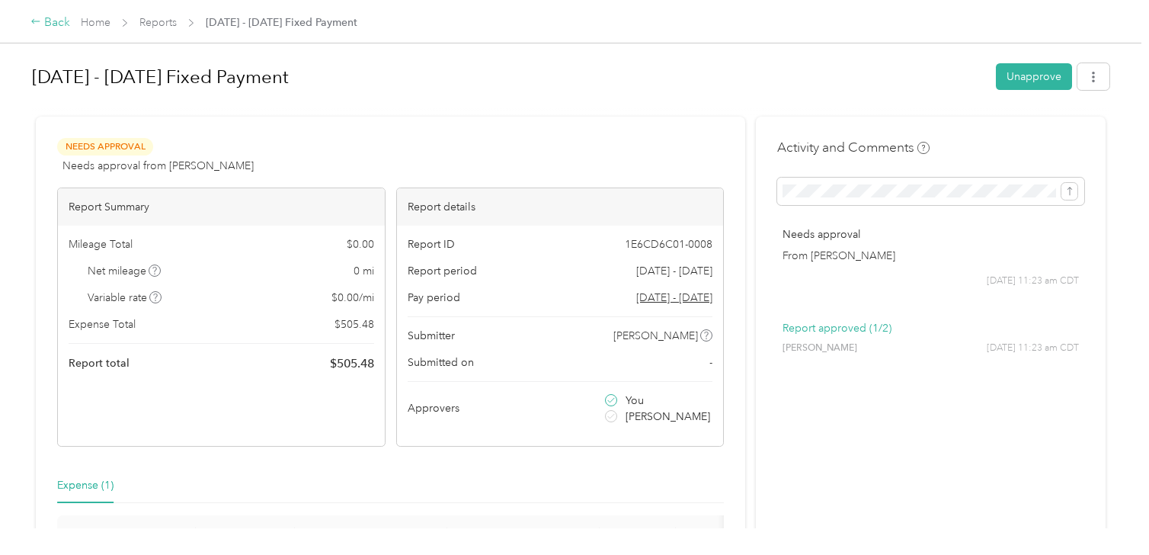
click at [52, 19] on div "Back" at bounding box center [50, 23] width 40 height 18
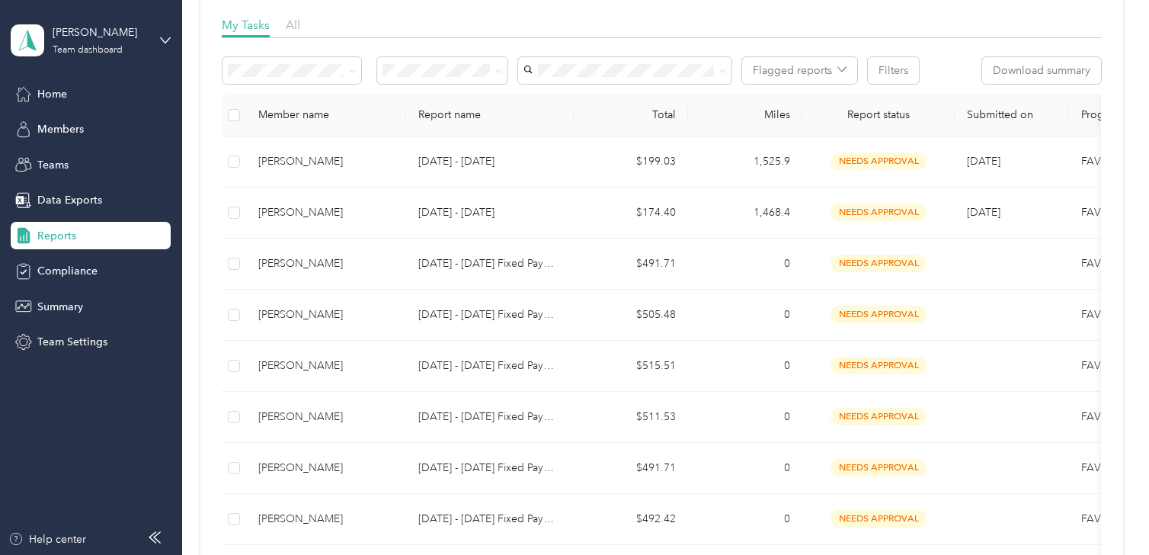
scroll to position [264, 0]
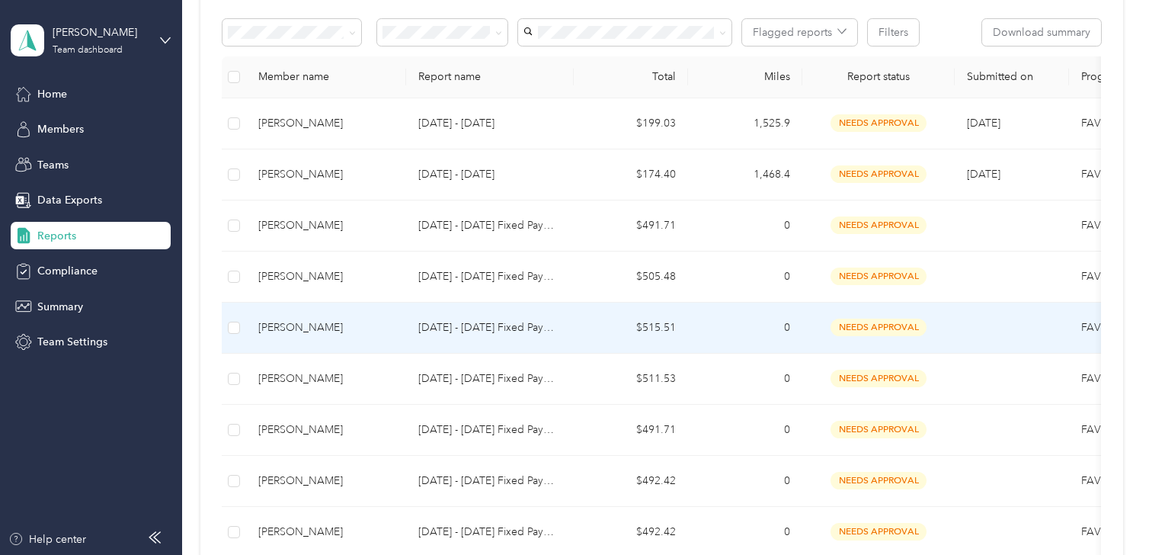
click at [594, 332] on td "$515.51" at bounding box center [631, 328] width 114 height 51
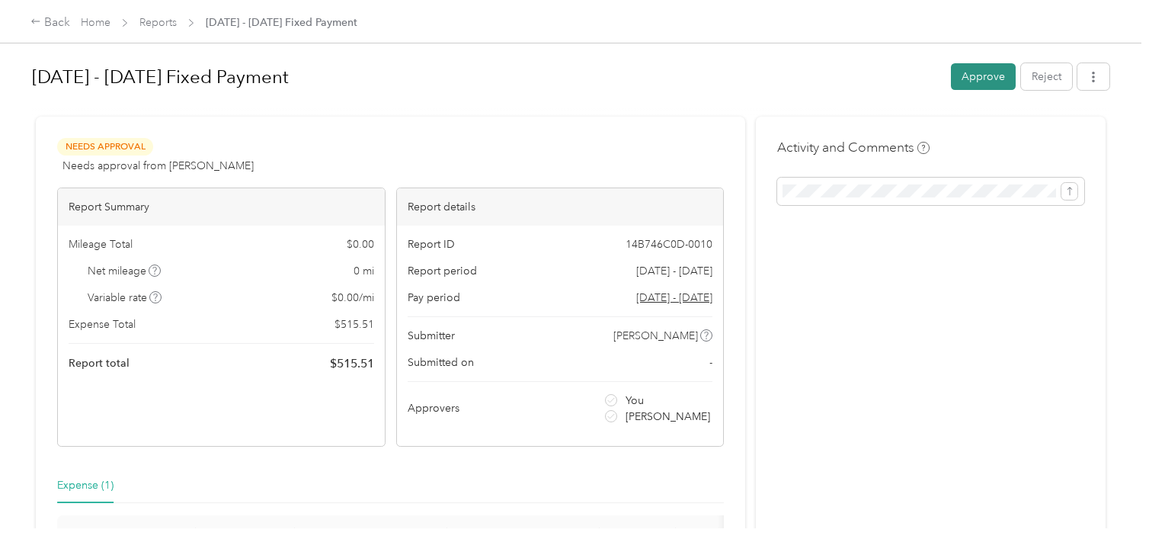
click at [960, 79] on button "Approve" at bounding box center [983, 76] width 65 height 27
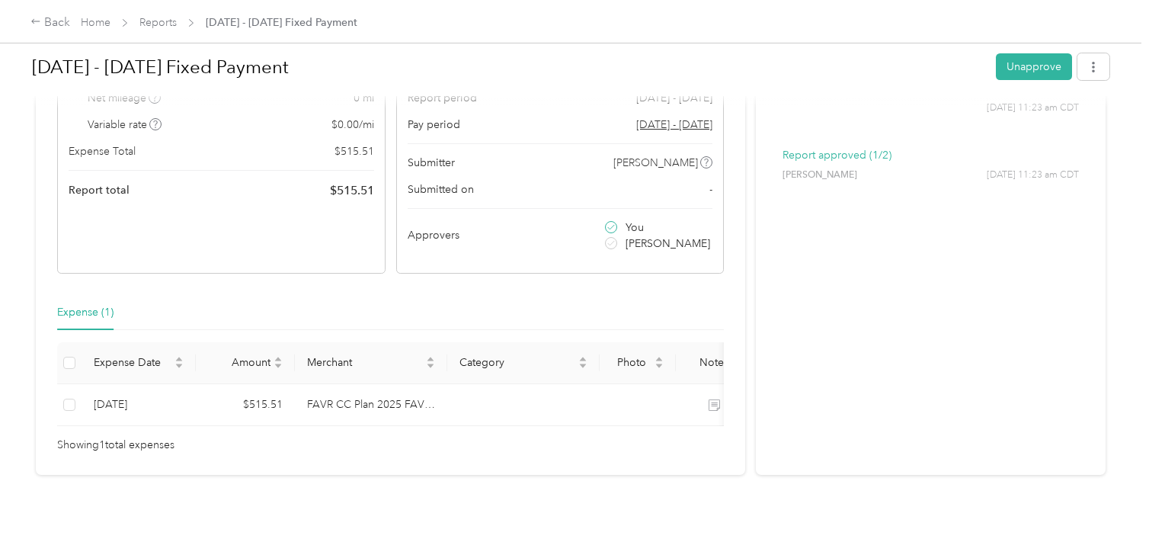
scroll to position [14, 0]
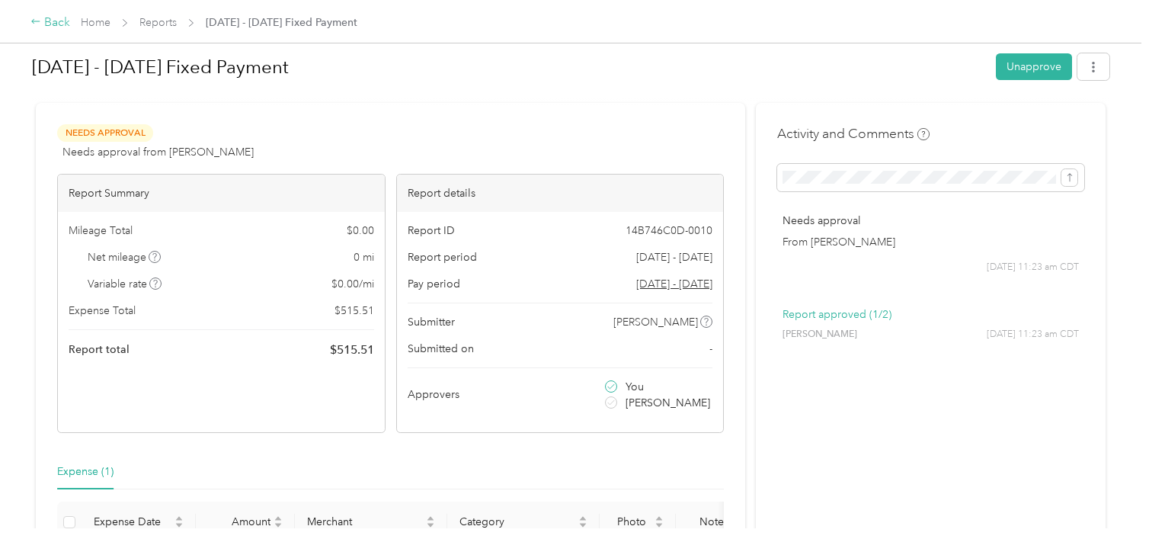
click at [55, 25] on div "Back" at bounding box center [50, 23] width 40 height 18
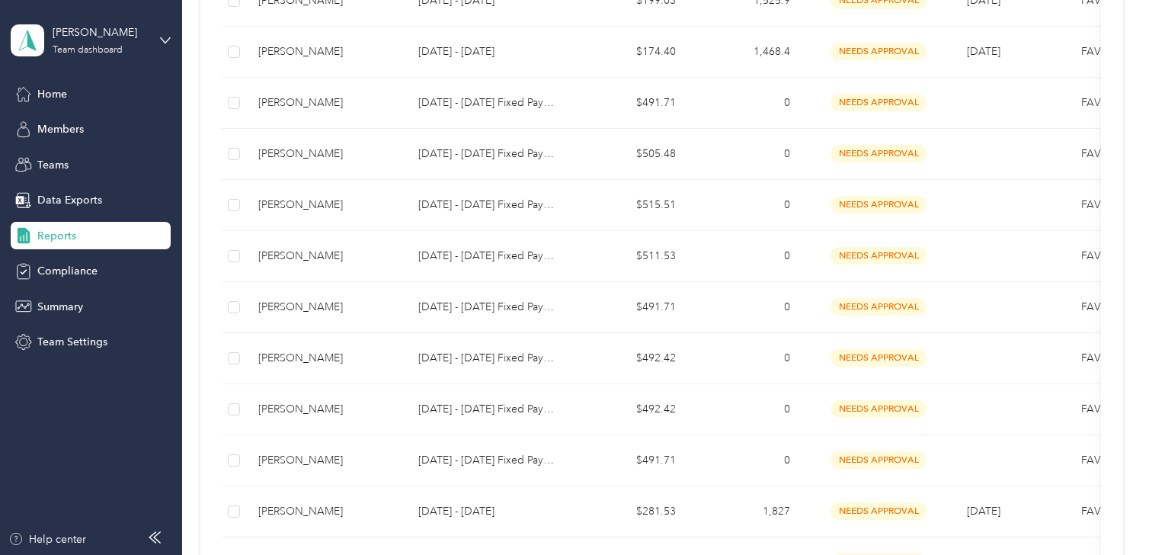
scroll to position [383, 0]
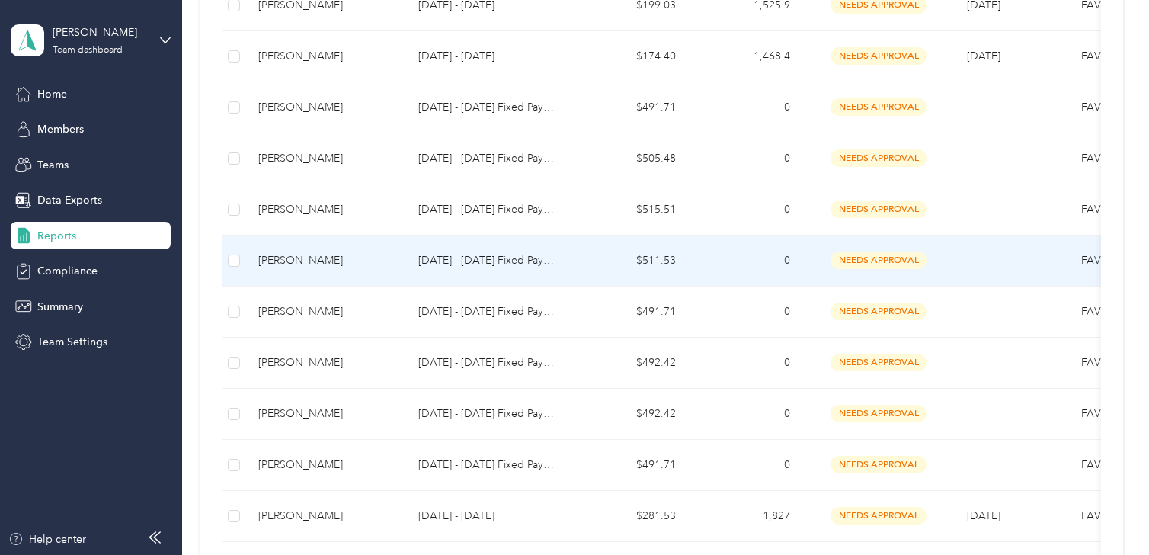
click at [734, 258] on td "0" at bounding box center [745, 260] width 114 height 51
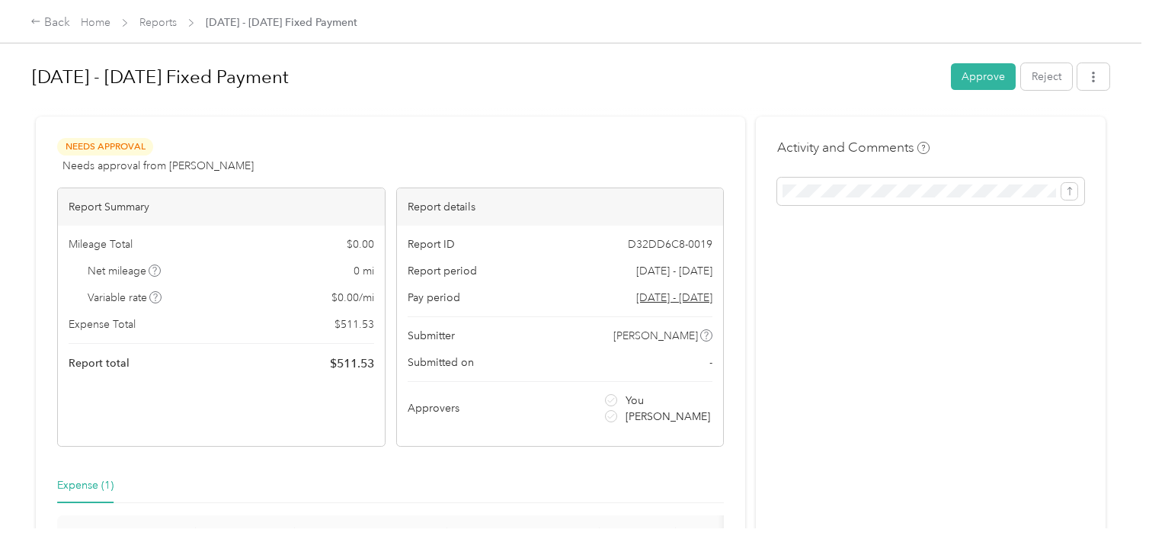
click at [985, 68] on button "Approve" at bounding box center [983, 76] width 65 height 27
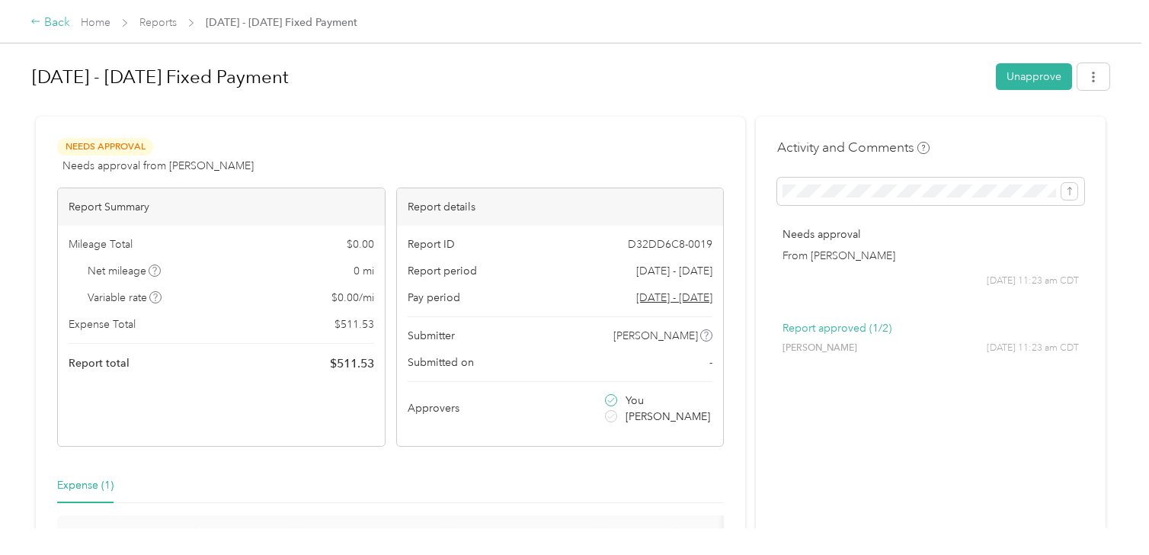
click at [44, 22] on div "Back" at bounding box center [50, 23] width 40 height 18
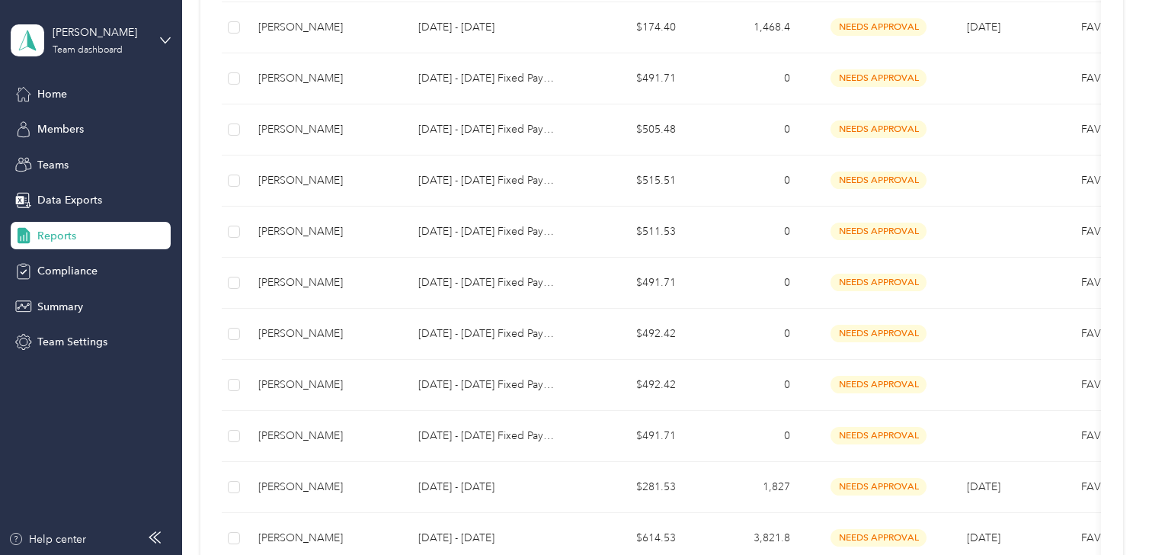
scroll to position [414, 0]
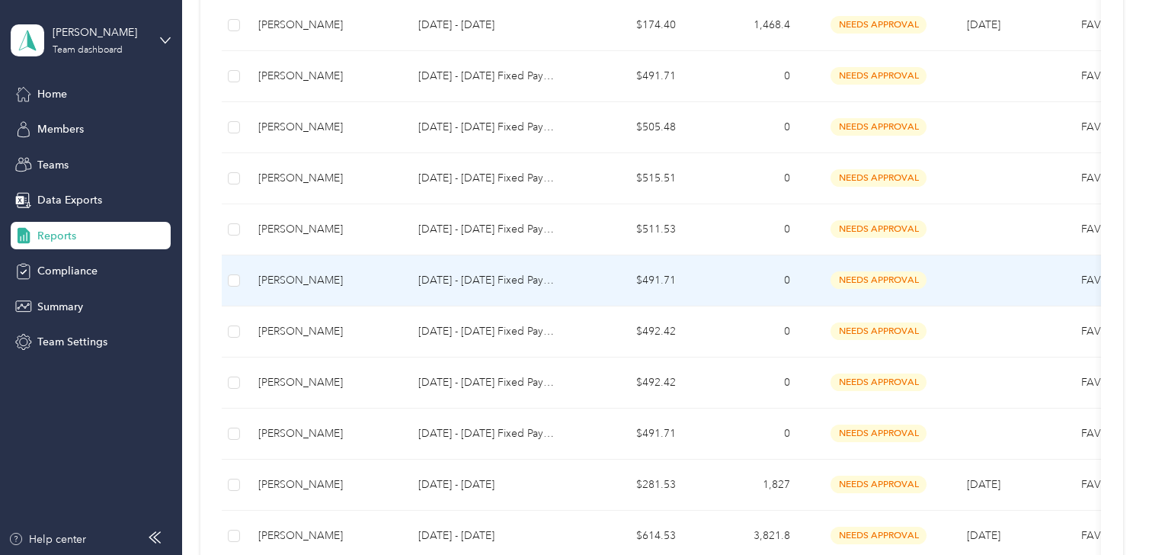
click at [748, 279] on td "0" at bounding box center [745, 280] width 114 height 51
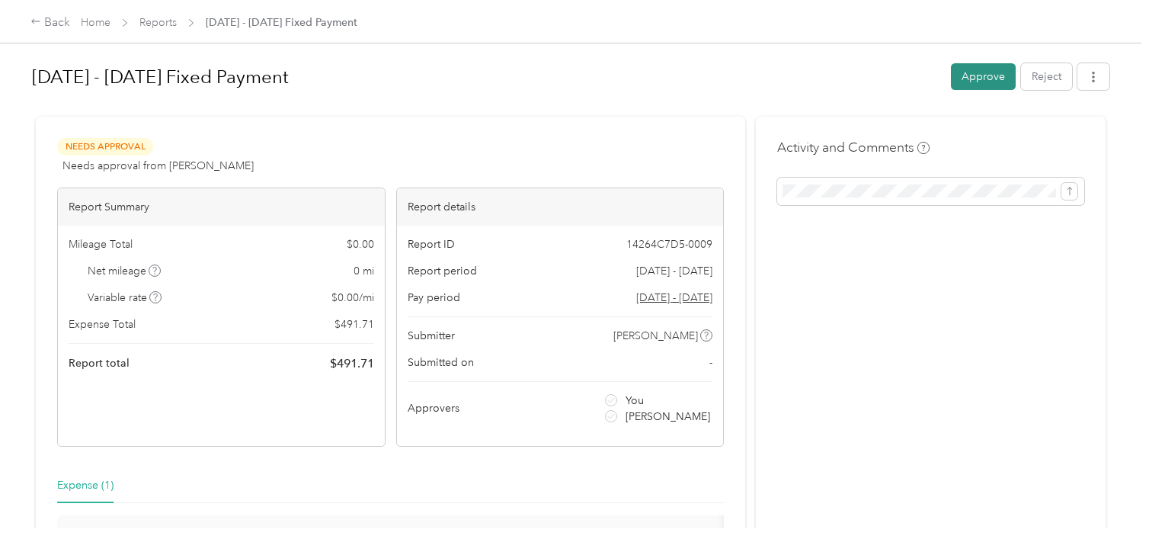
click at [970, 77] on button "Approve" at bounding box center [983, 76] width 65 height 27
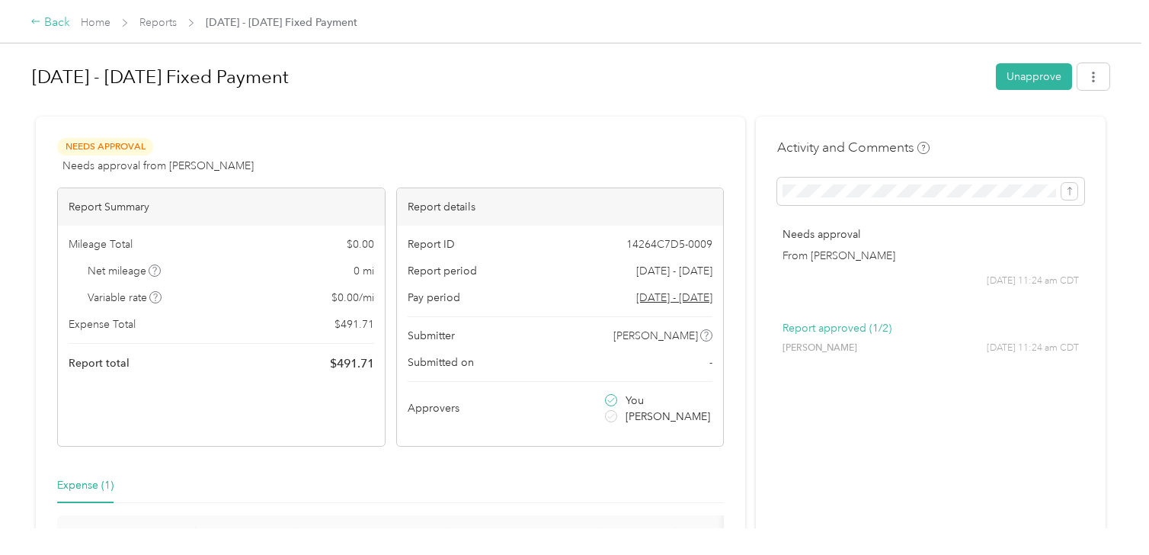
click at [40, 18] on icon at bounding box center [35, 21] width 11 height 11
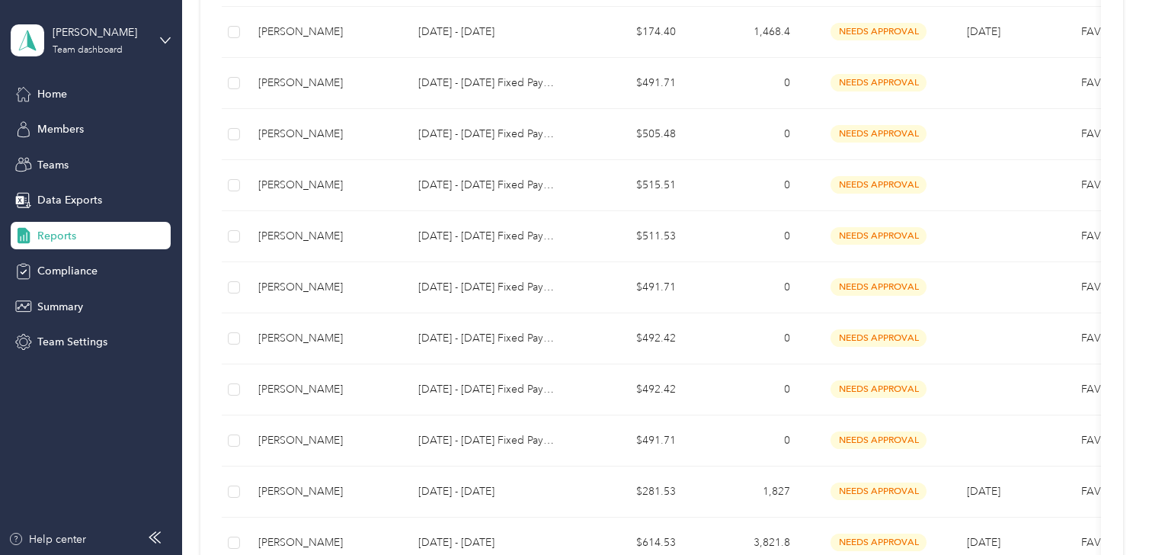
scroll to position [416, 0]
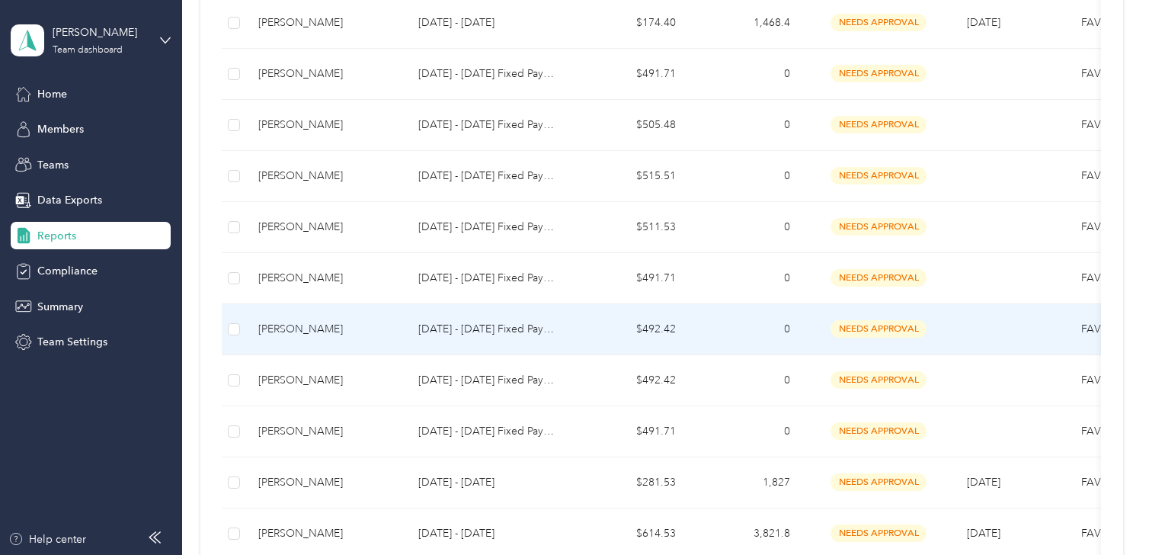
click at [743, 332] on td "0" at bounding box center [745, 329] width 114 height 51
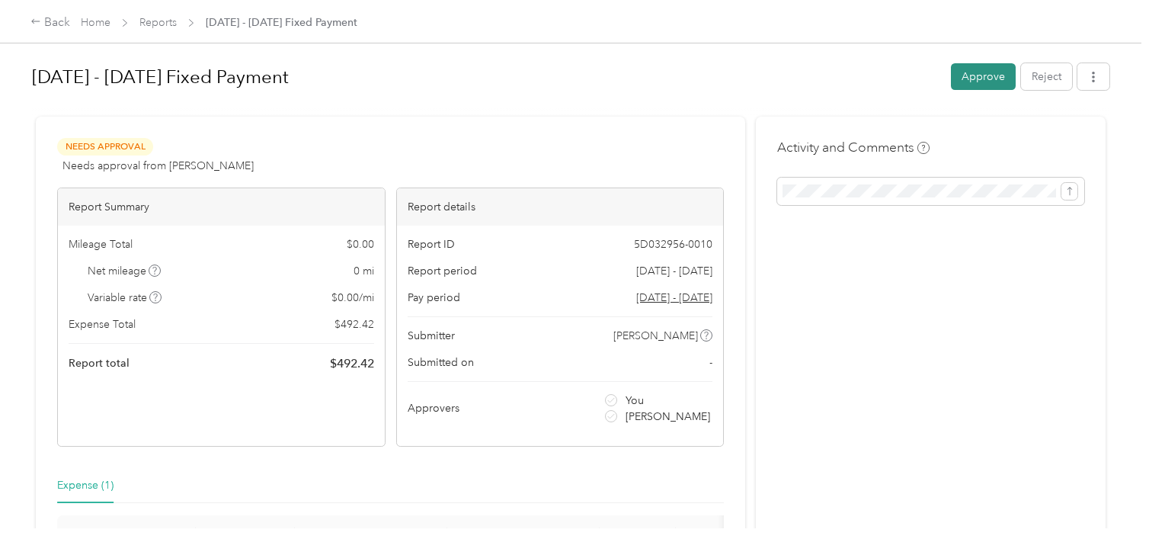
click at [972, 78] on button "Approve" at bounding box center [983, 76] width 65 height 27
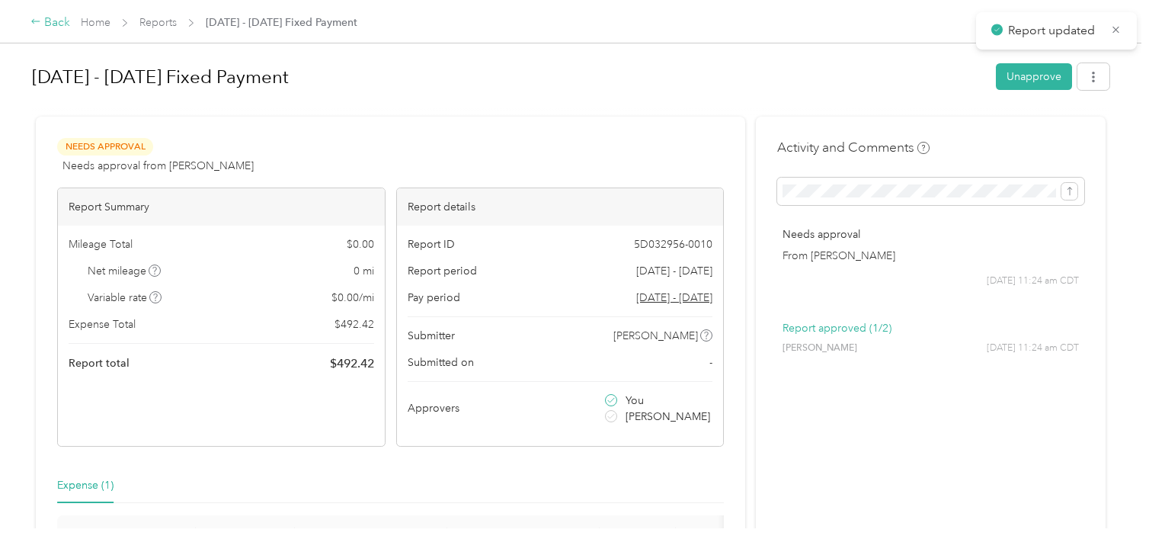
click at [43, 19] on div "Back" at bounding box center [50, 23] width 40 height 18
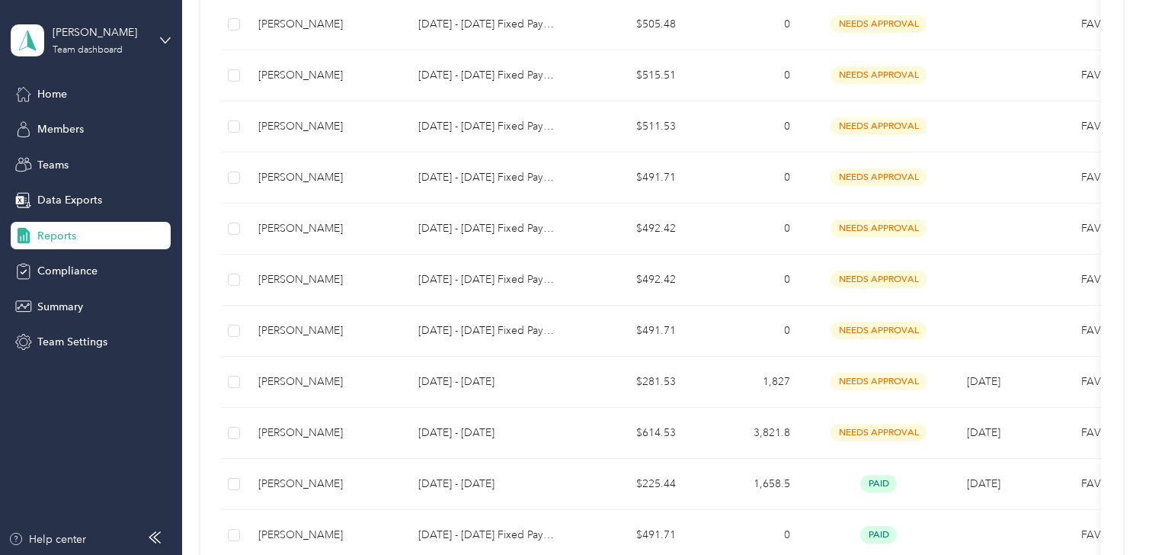
scroll to position [563, 0]
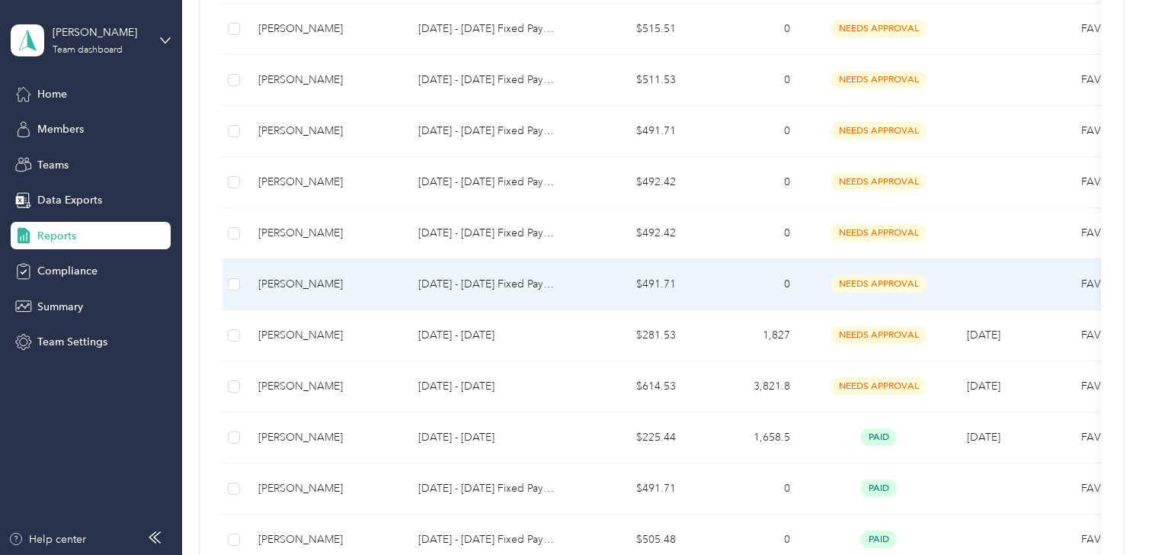
click at [727, 280] on td "0" at bounding box center [745, 284] width 114 height 51
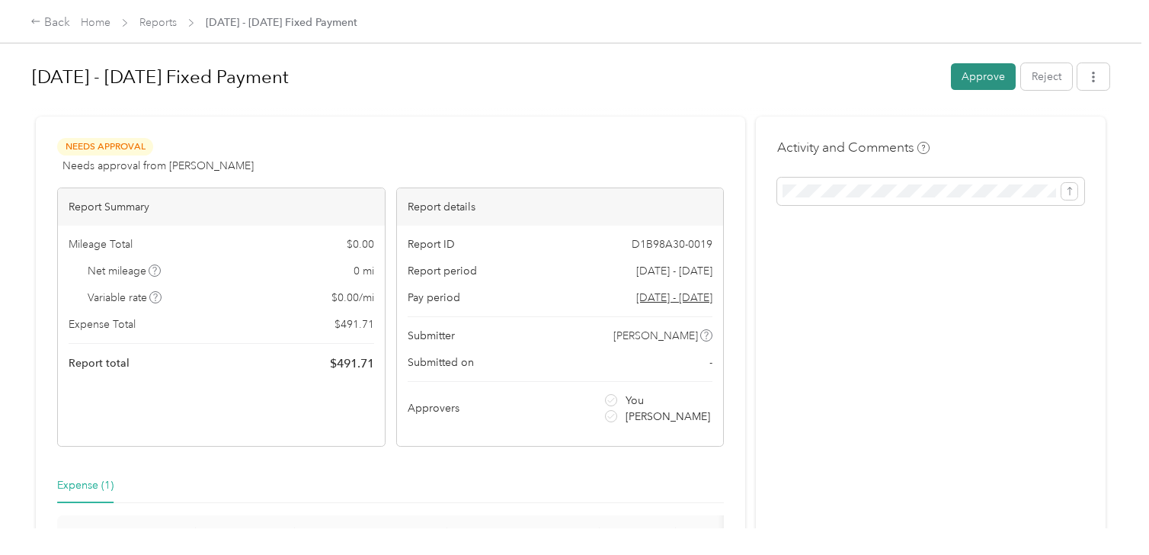
click at [972, 72] on button "Approve" at bounding box center [983, 76] width 65 height 27
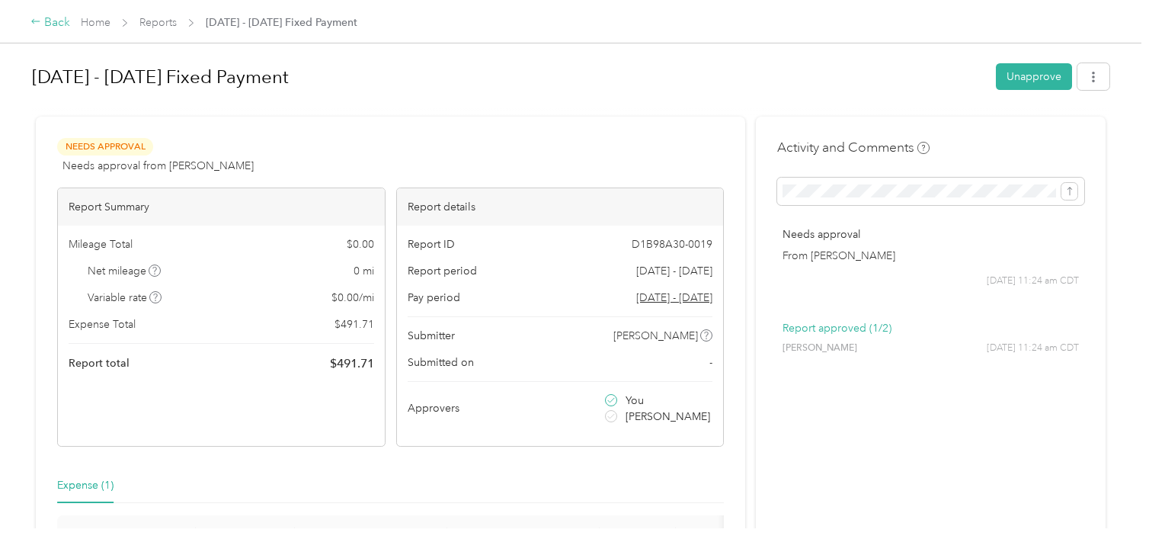
click at [46, 18] on div "Back" at bounding box center [50, 23] width 40 height 18
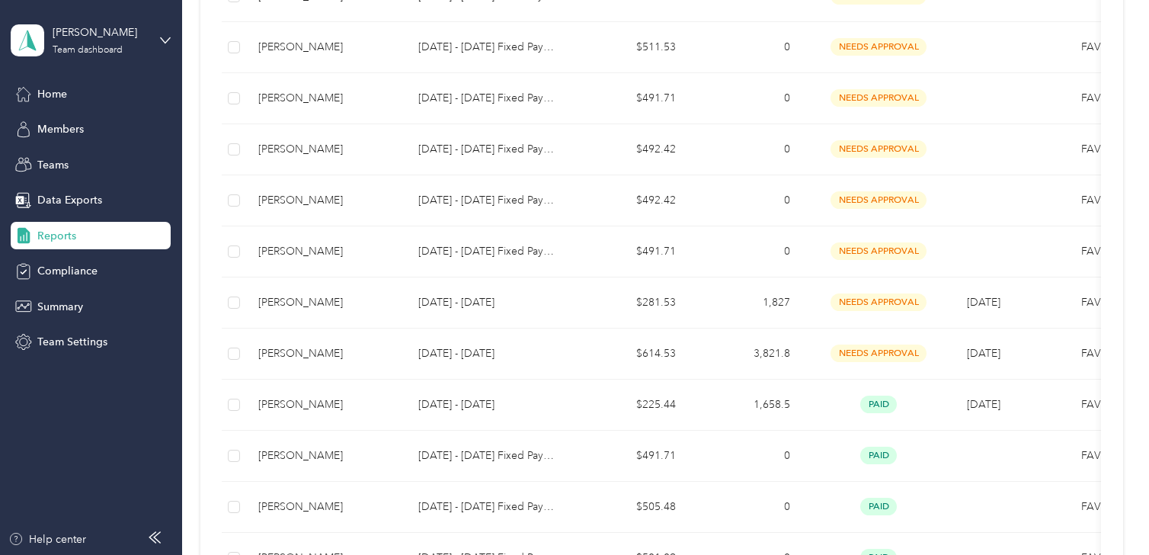
scroll to position [640, 0]
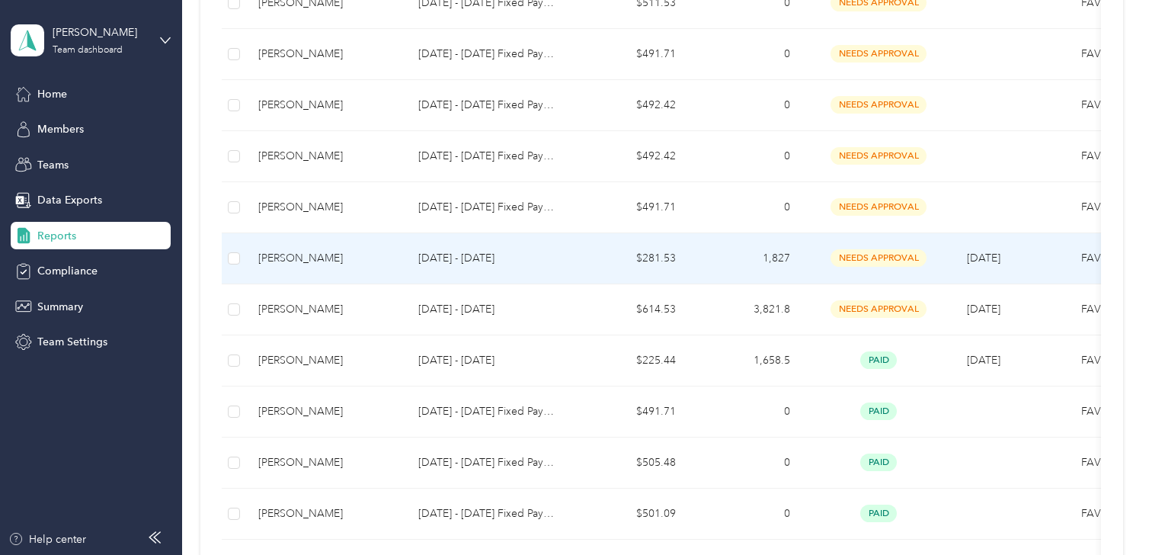
click at [707, 260] on td "1,827" at bounding box center [745, 258] width 114 height 51
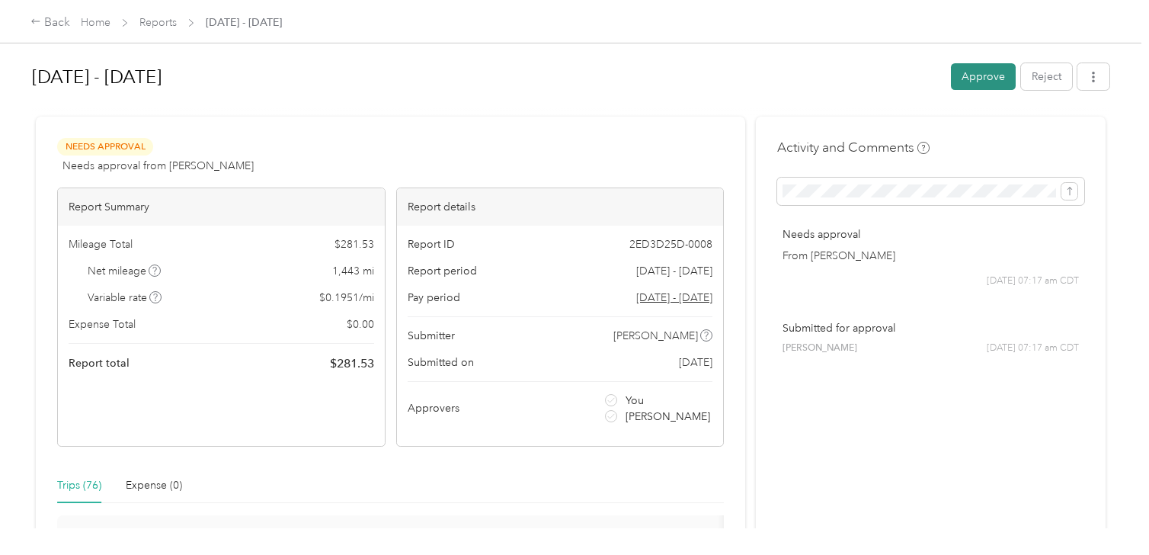
click at [974, 83] on button "Approve" at bounding box center [983, 76] width 65 height 27
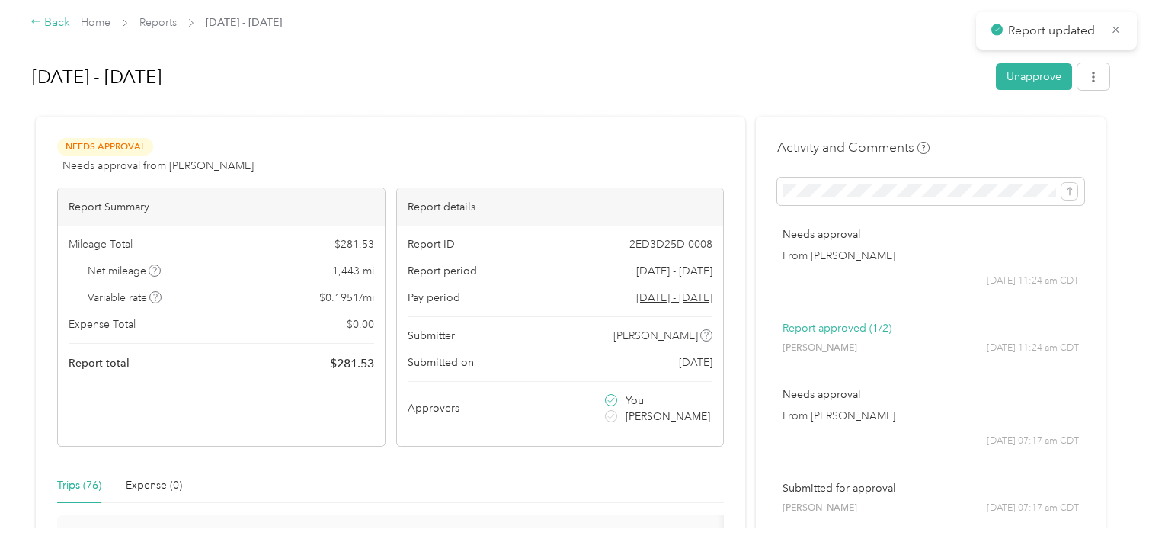
click at [49, 17] on div "Back" at bounding box center [50, 23] width 40 height 18
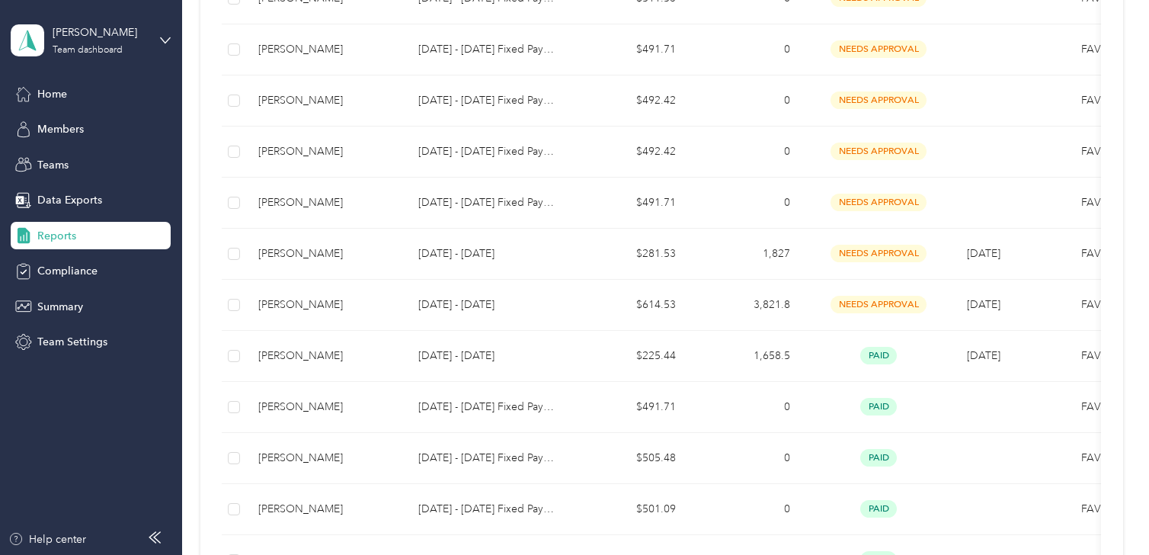
scroll to position [653, 0]
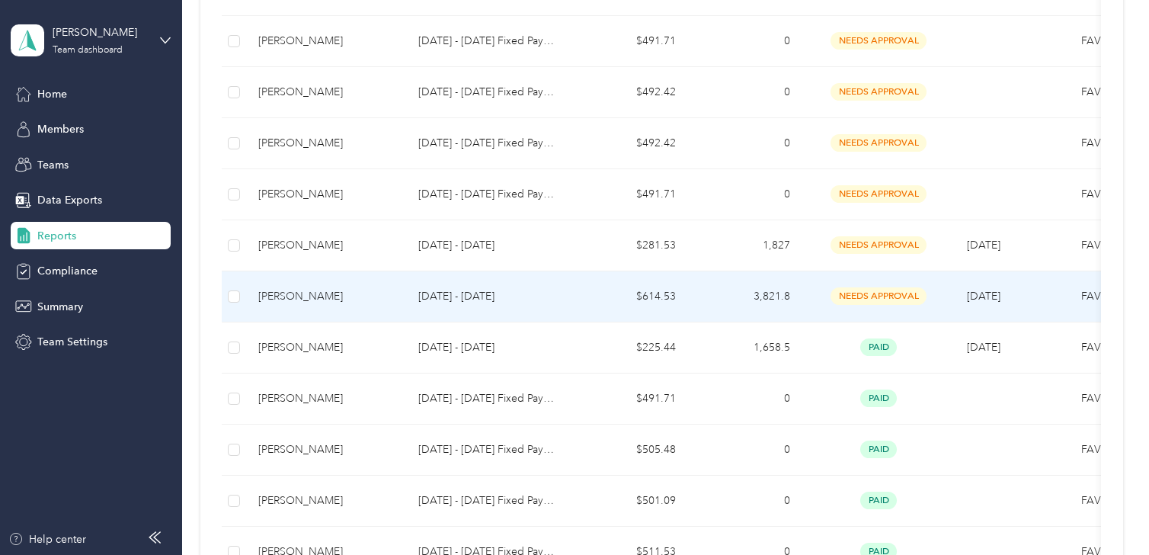
click at [714, 294] on td "3,821.8" at bounding box center [745, 296] width 114 height 51
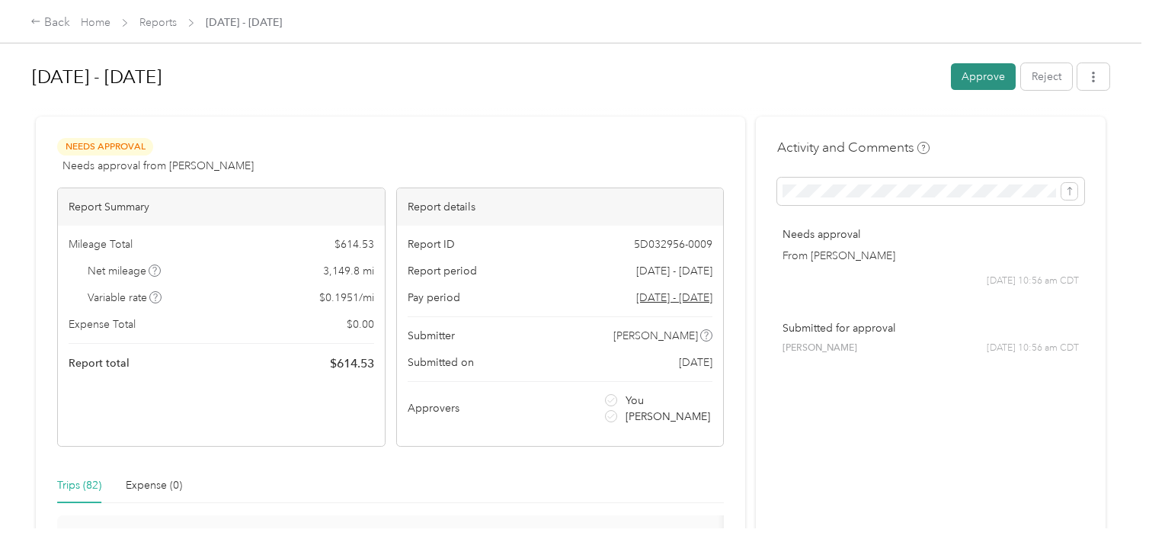
click at [976, 78] on button "Approve" at bounding box center [983, 76] width 65 height 27
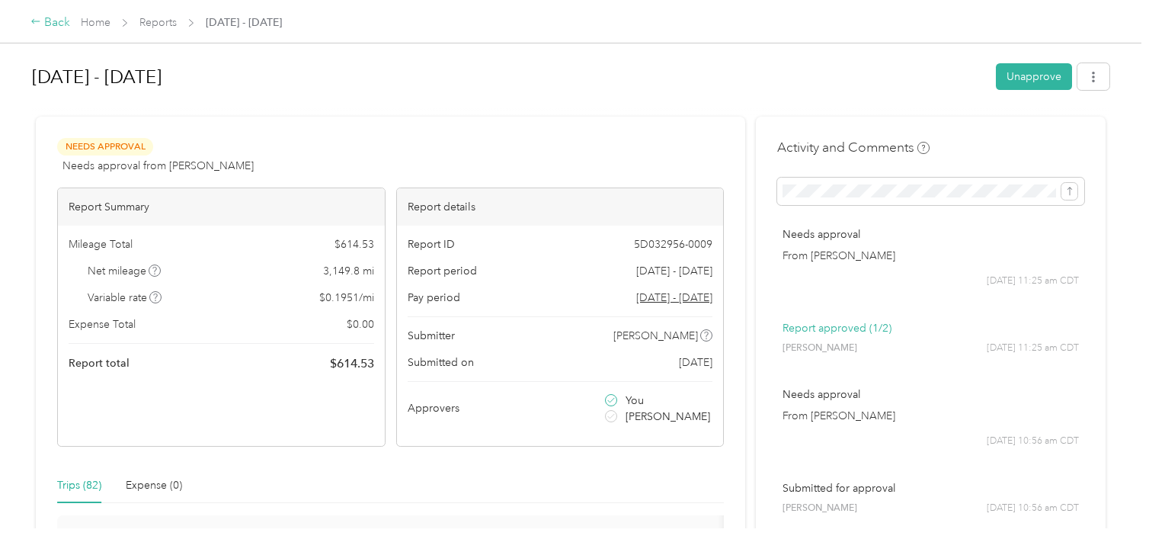
click at [44, 18] on div "Back" at bounding box center [50, 23] width 40 height 18
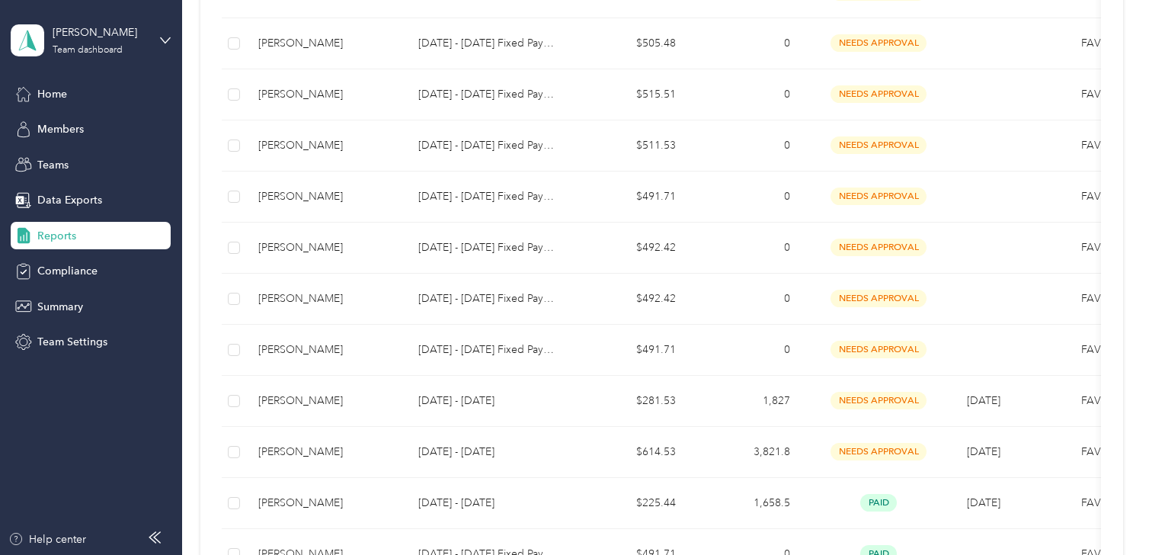
scroll to position [503, 0]
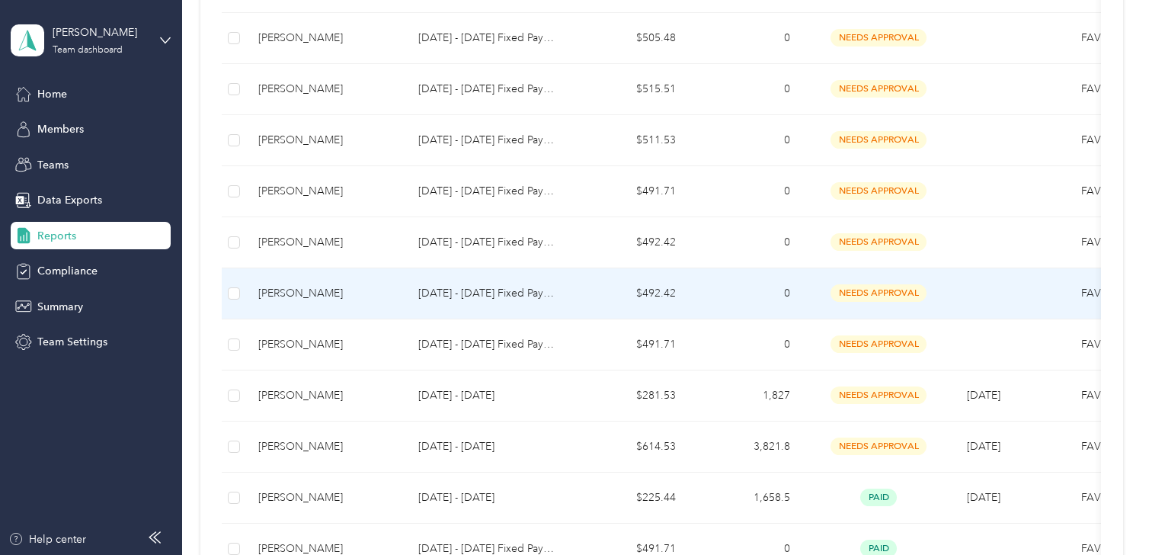
click at [731, 296] on td "0" at bounding box center [745, 293] width 114 height 51
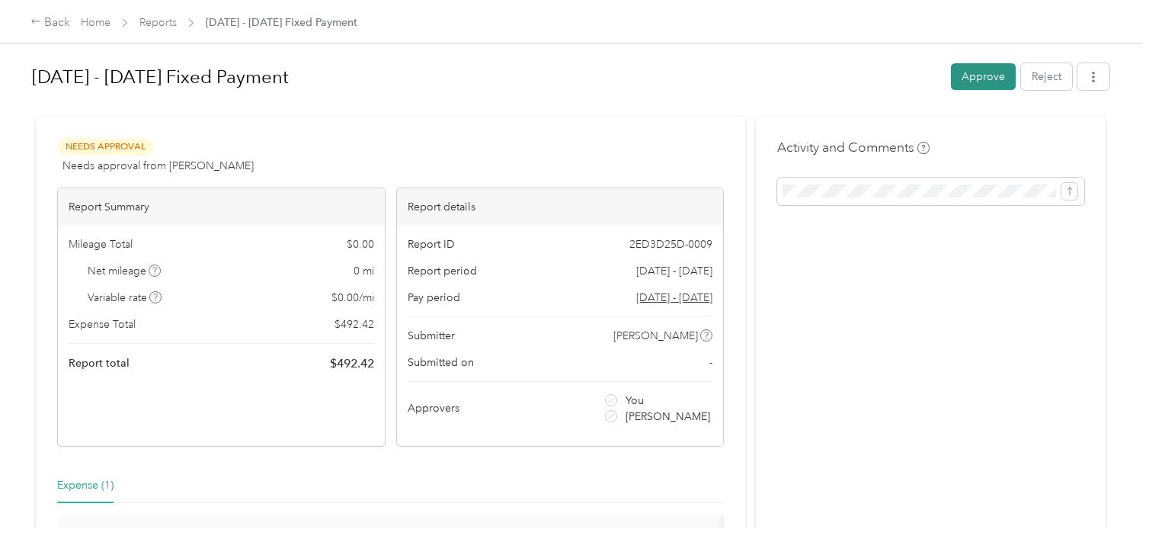
click at [979, 75] on button "Approve" at bounding box center [983, 76] width 65 height 27
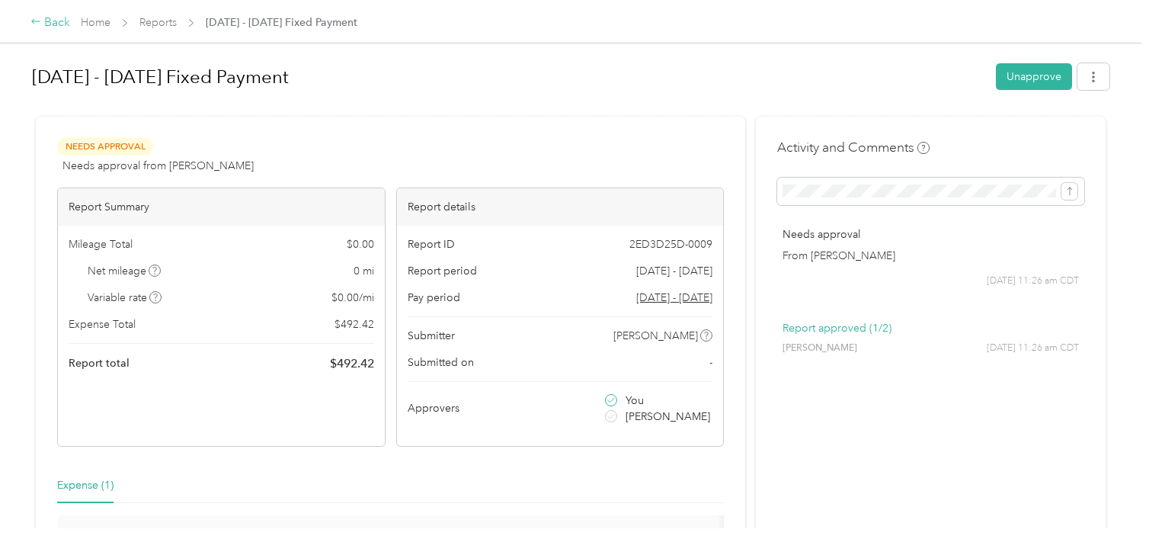
click at [46, 18] on div "Back" at bounding box center [50, 23] width 40 height 18
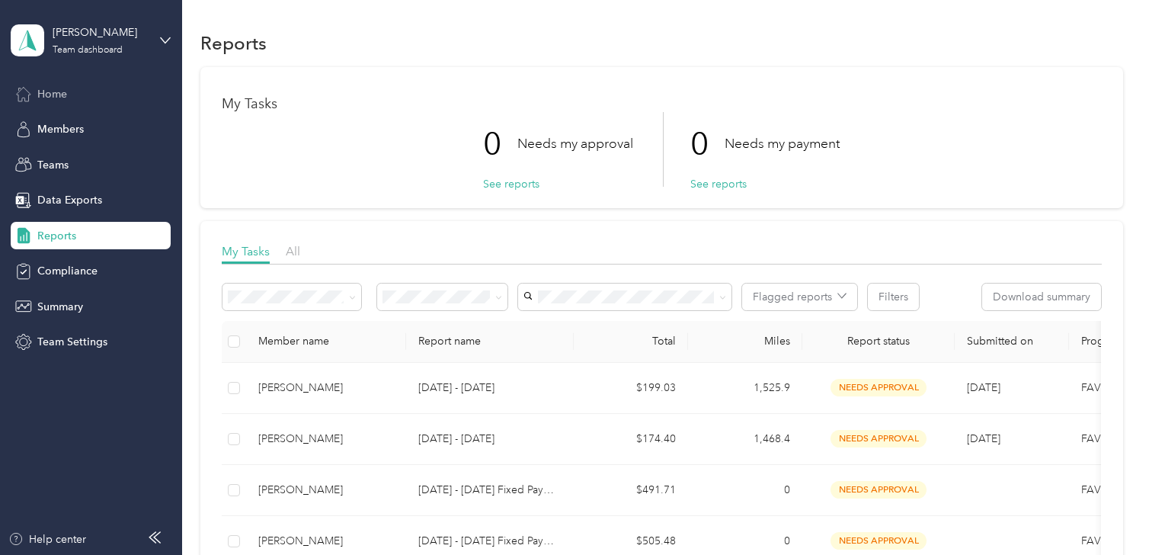
click at [47, 92] on span "Home" at bounding box center [52, 94] width 30 height 16
